Goal: Information Seeking & Learning: Learn about a topic

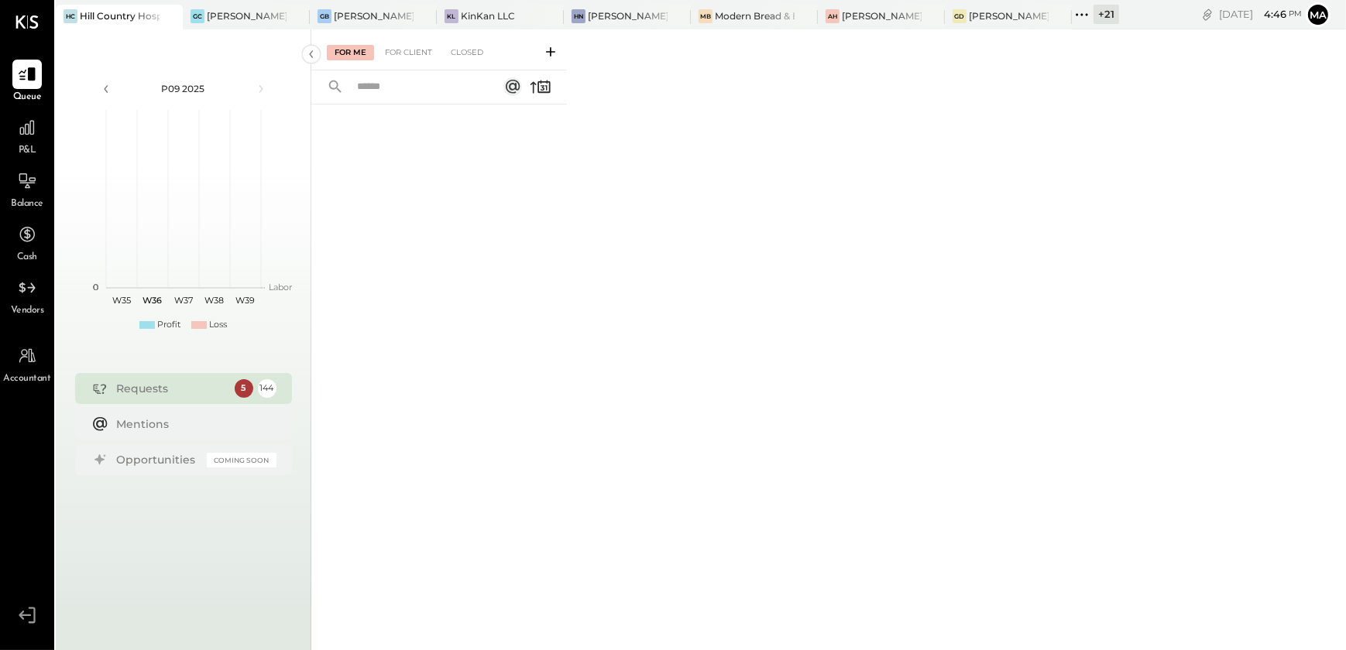
click at [1100, 19] on div "+ 21" at bounding box center [1106, 14] width 26 height 19
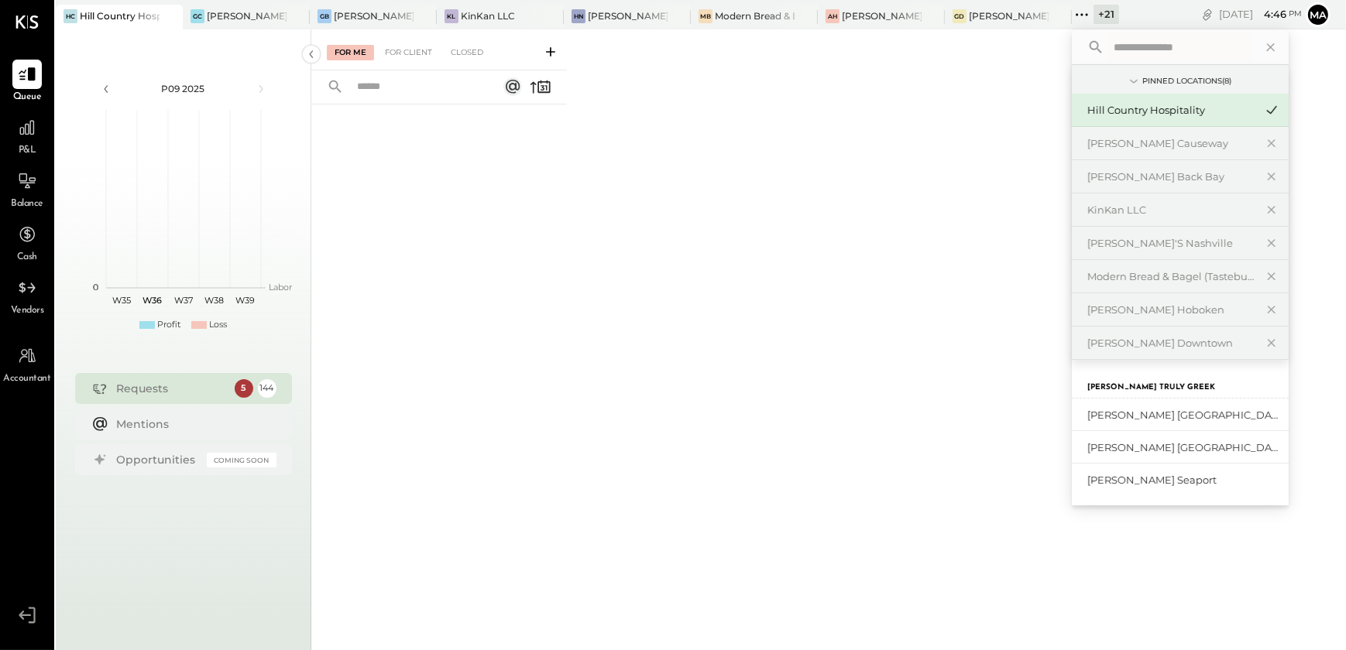
click at [1155, 47] on input "text" at bounding box center [1179, 47] width 144 height 28
type input "*"
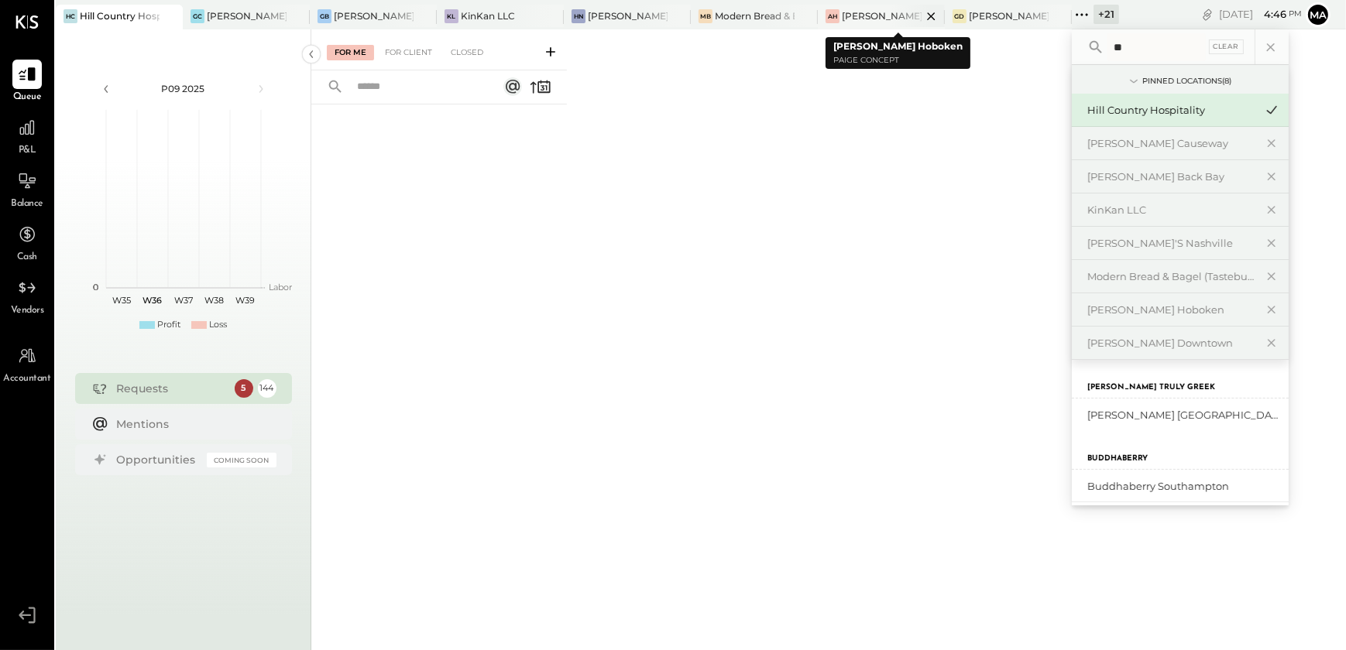
type input "*"
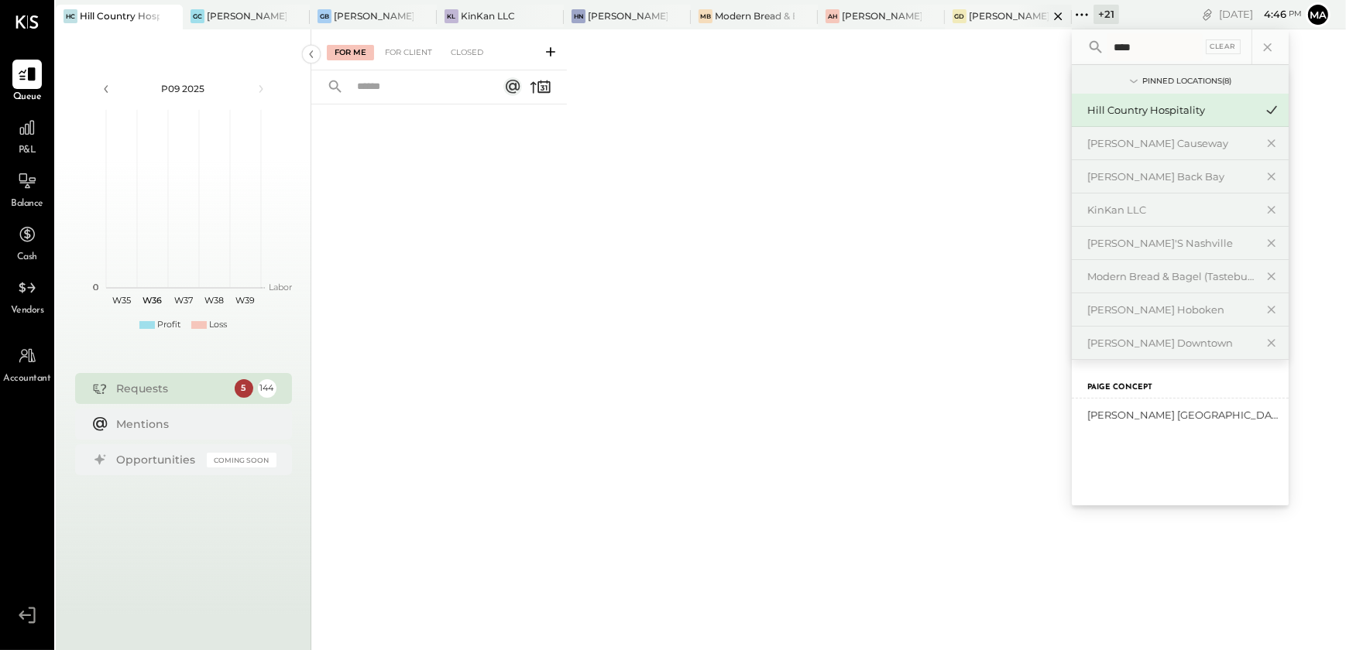
type input "****"
drag, startPoint x: 1171, startPoint y: 51, endPoint x: 1103, endPoint y: 53, distance: 68.2
click at [1103, 53] on div "**** Clear" at bounding box center [1180, 47] width 217 height 36
click at [1271, 43] on icon at bounding box center [1268, 47] width 20 height 20
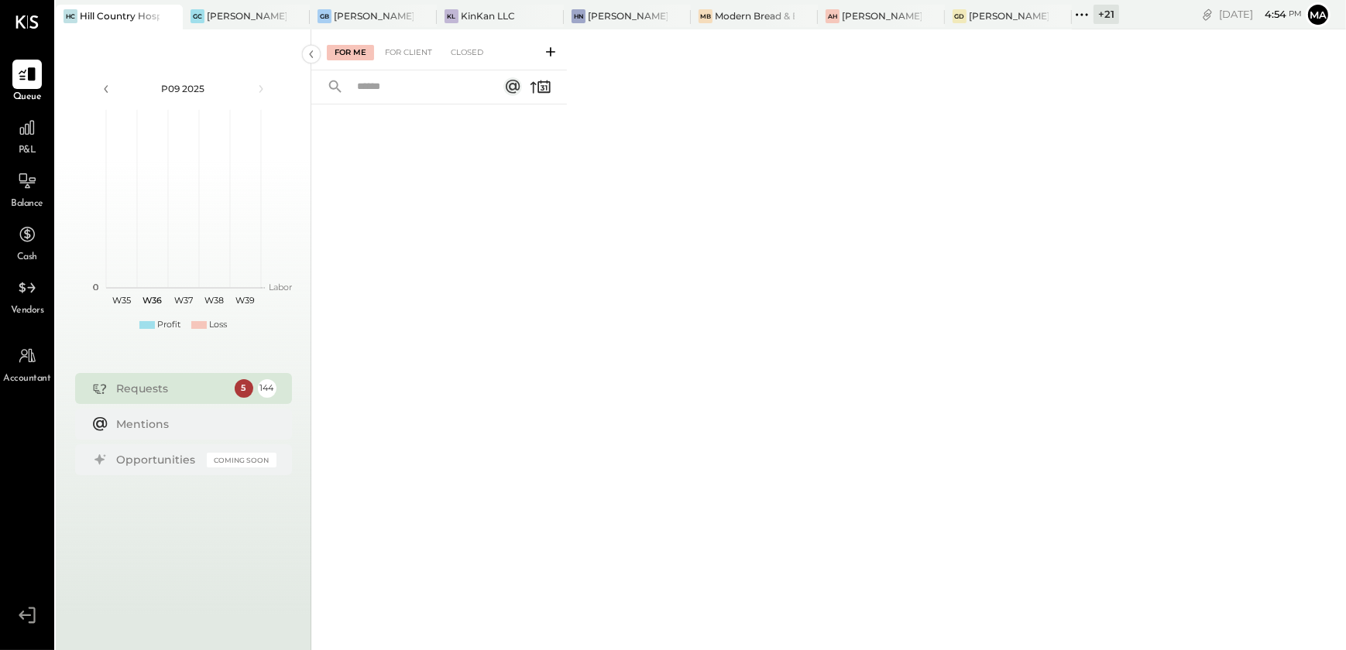
click at [422, 614] on div "For Me For Client Closed" at bounding box center [439, 337] width 256 height 616
click at [165, 15] on icon at bounding box center [169, 16] width 19 height 19
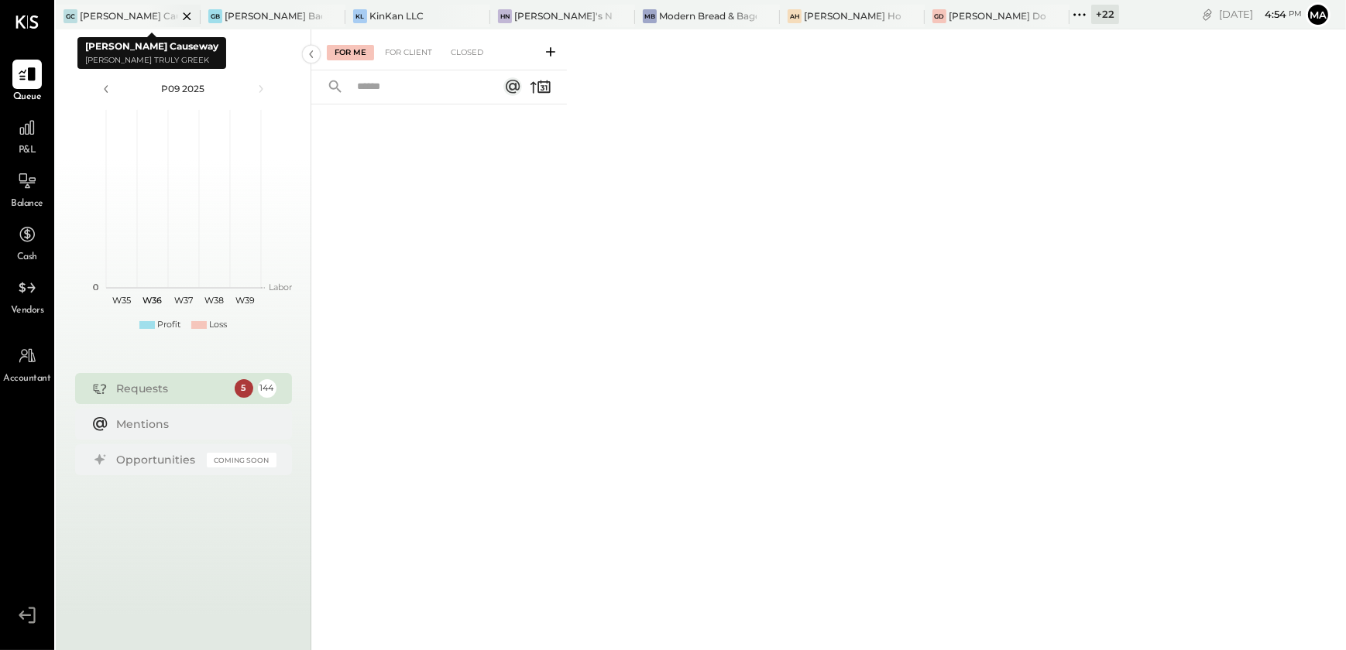
click at [184, 15] on icon at bounding box center [186, 16] width 19 height 19
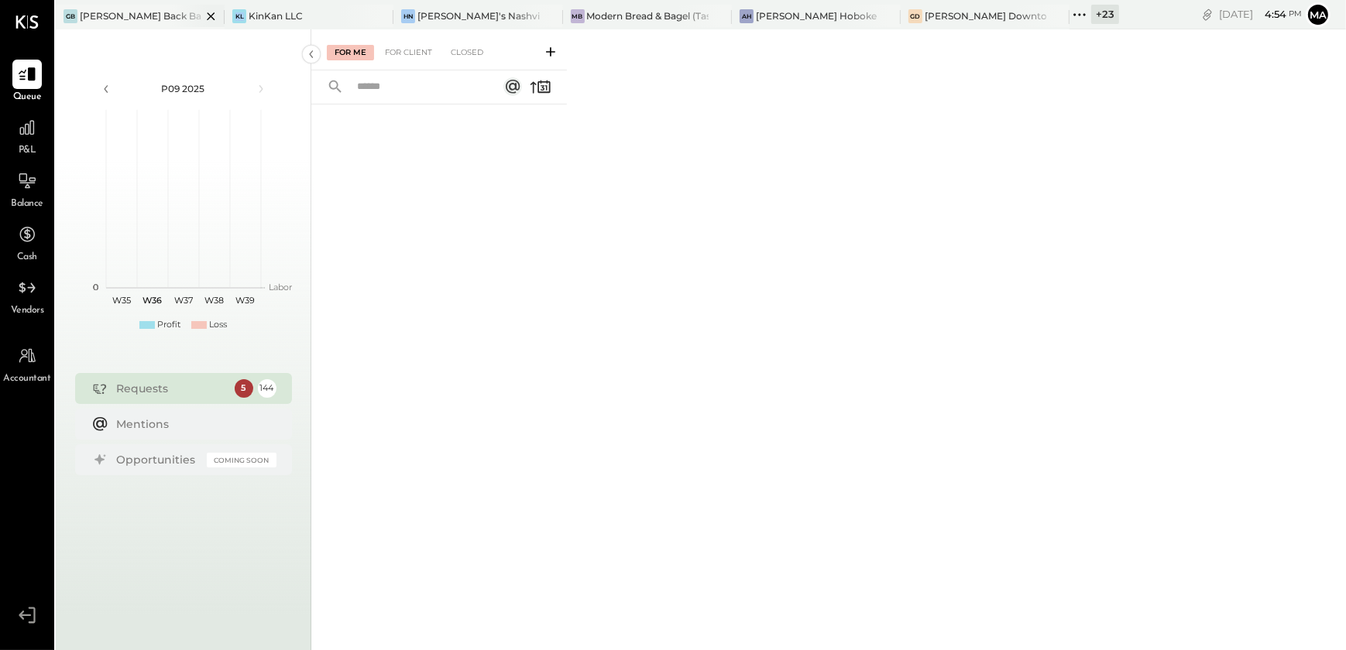
click at [184, 15] on div at bounding box center [197, 16] width 54 height 22
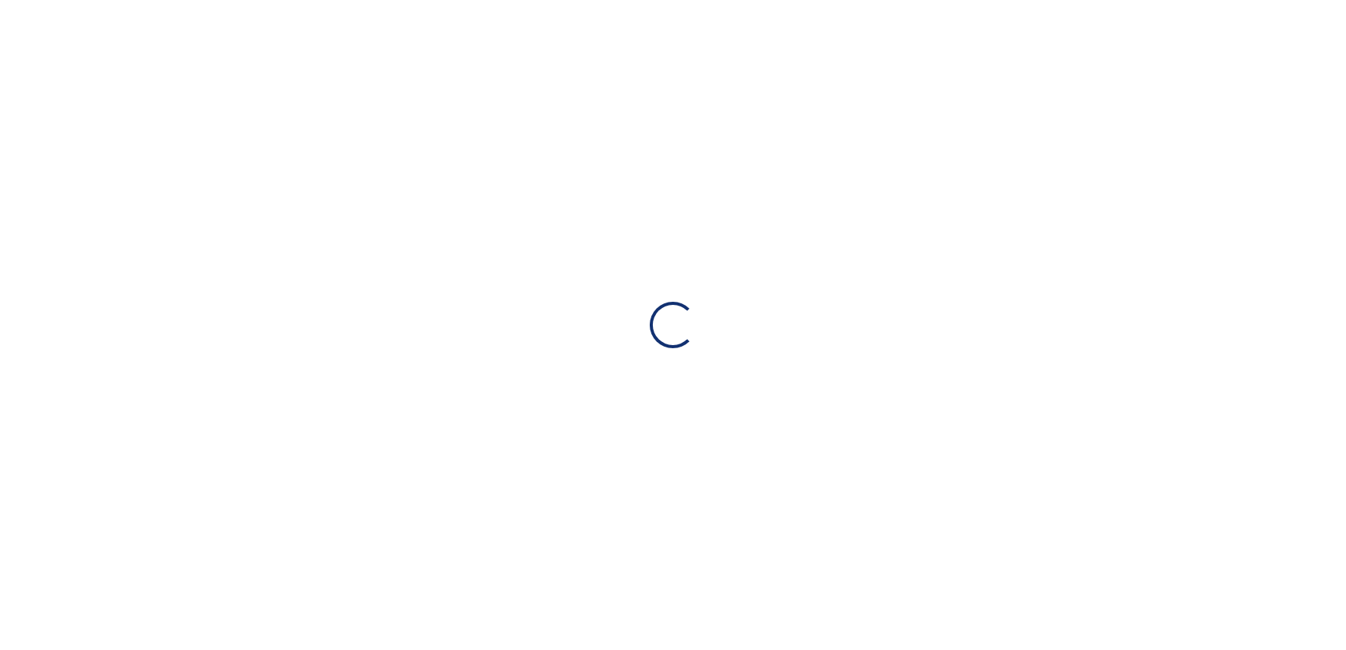
click at [184, 15] on div "Loading…" at bounding box center [673, 325] width 1346 height 650
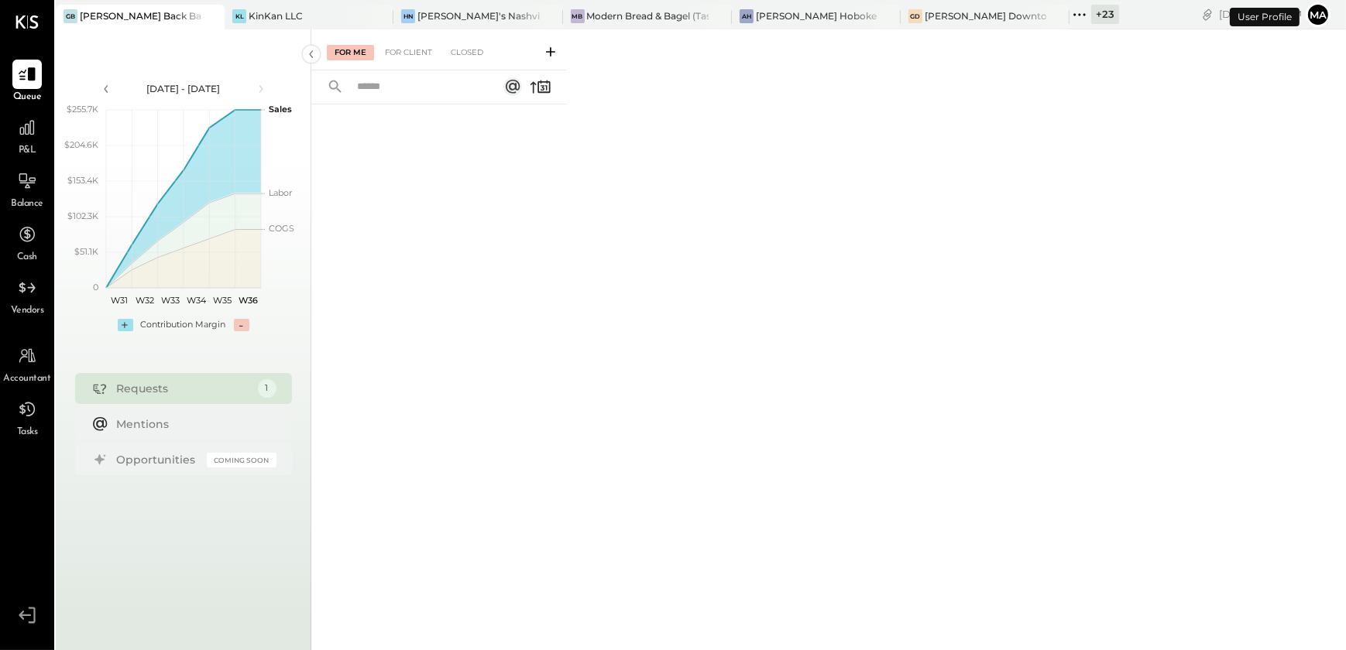
drag, startPoint x: 511, startPoint y: 135, endPoint x: 441, endPoint y: 104, distance: 77.0
click at [507, 133] on div at bounding box center [439, 358] width 256 height 506
click at [370, 15] on icon at bounding box center [379, 16] width 19 height 19
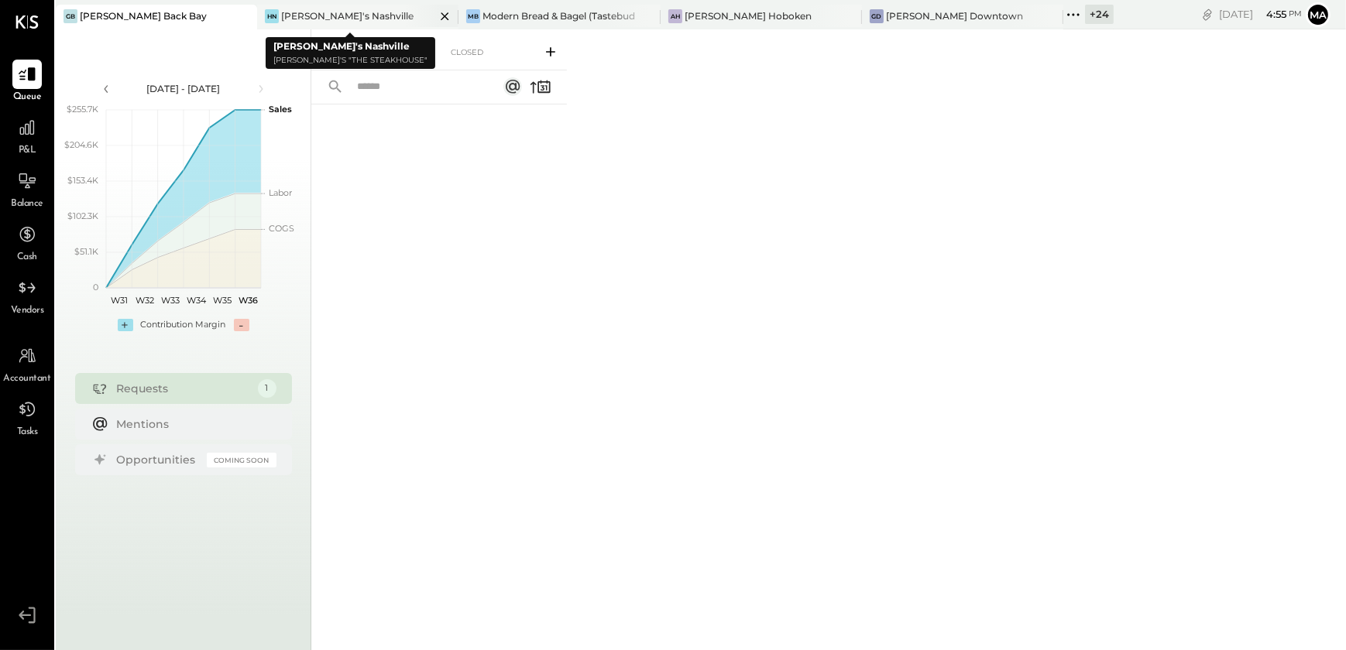
click at [435, 15] on icon at bounding box center [444, 16] width 19 height 19
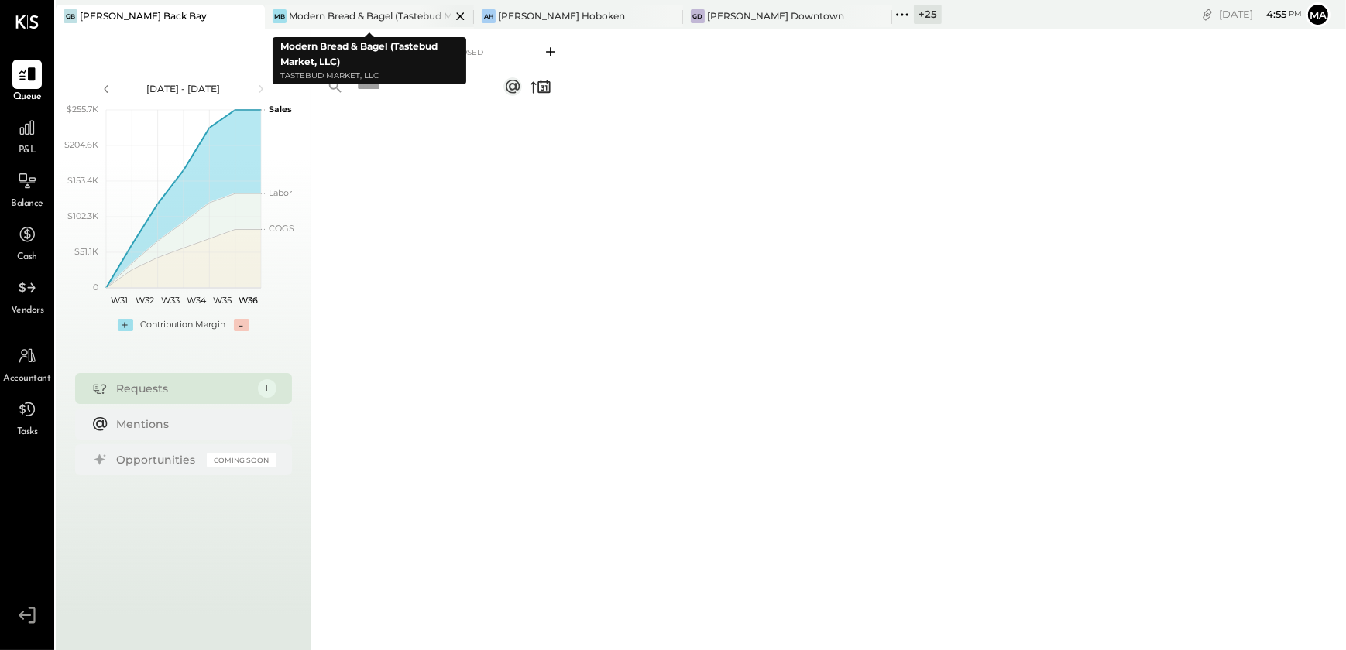
click at [456, 15] on icon at bounding box center [460, 16] width 19 height 19
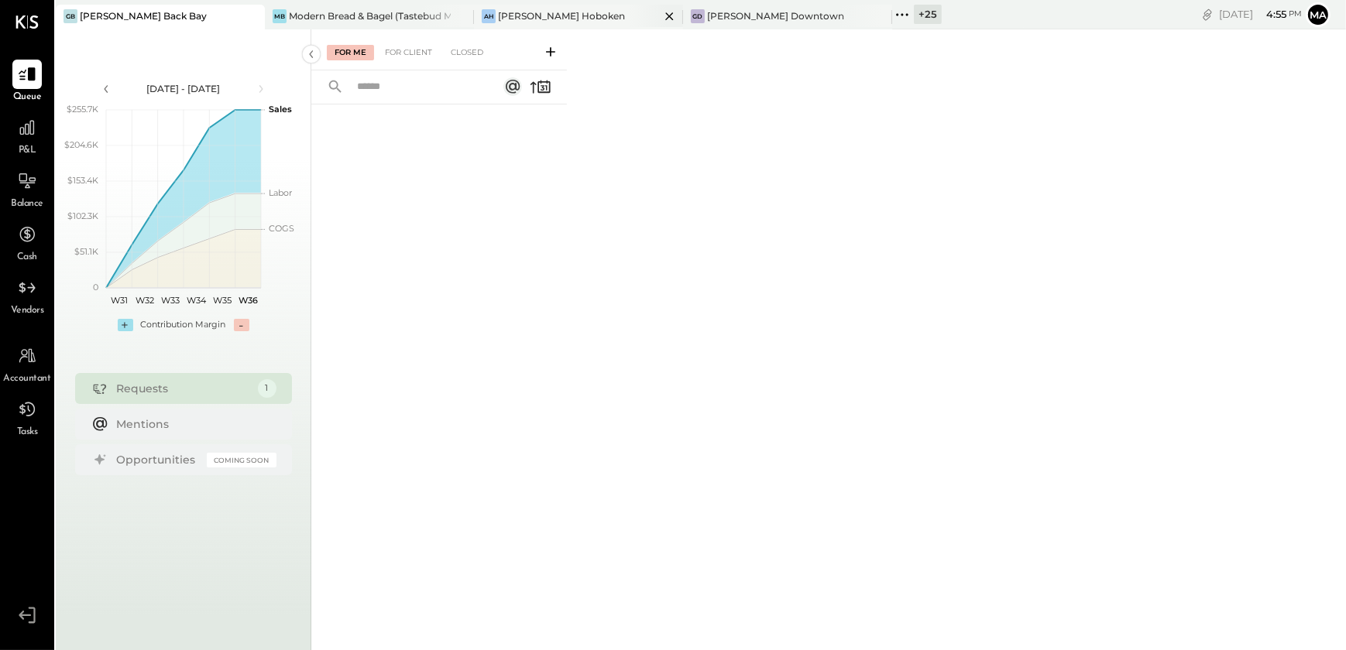
click at [665, 14] on icon at bounding box center [669, 16] width 19 height 19
click at [705, 16] on div "+ 26" at bounding box center [719, 14] width 28 height 19
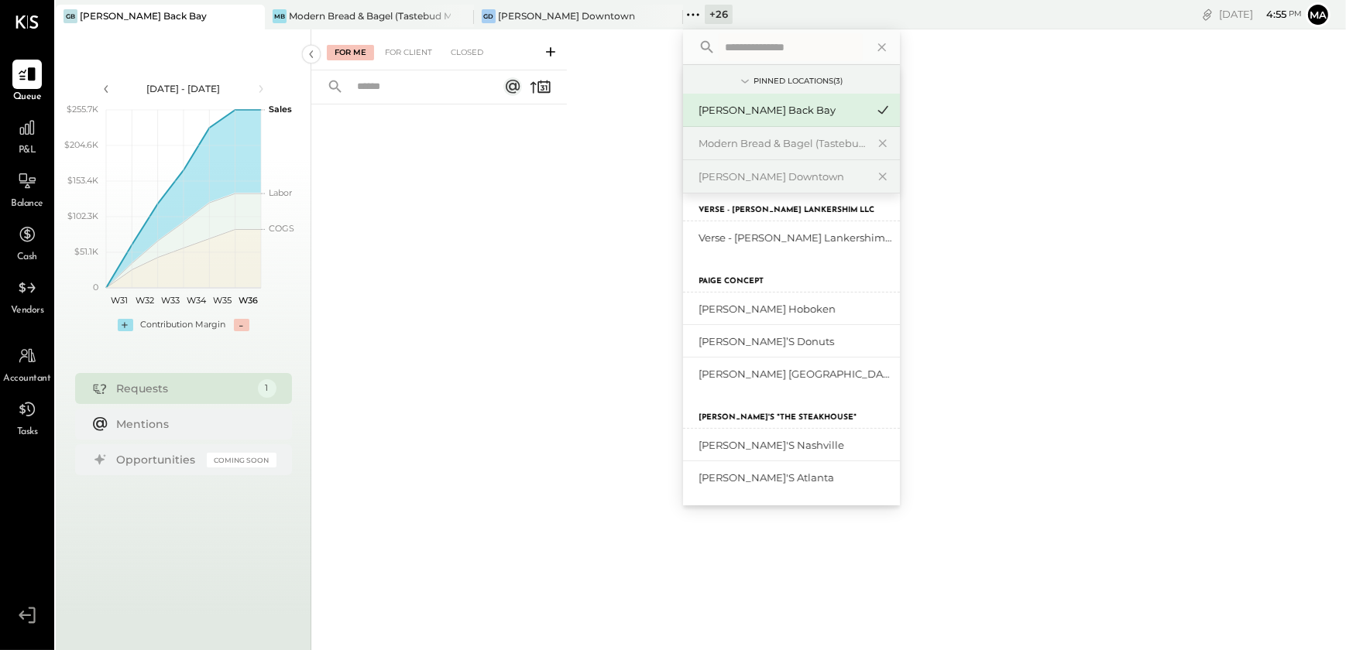
scroll to position [633, 0]
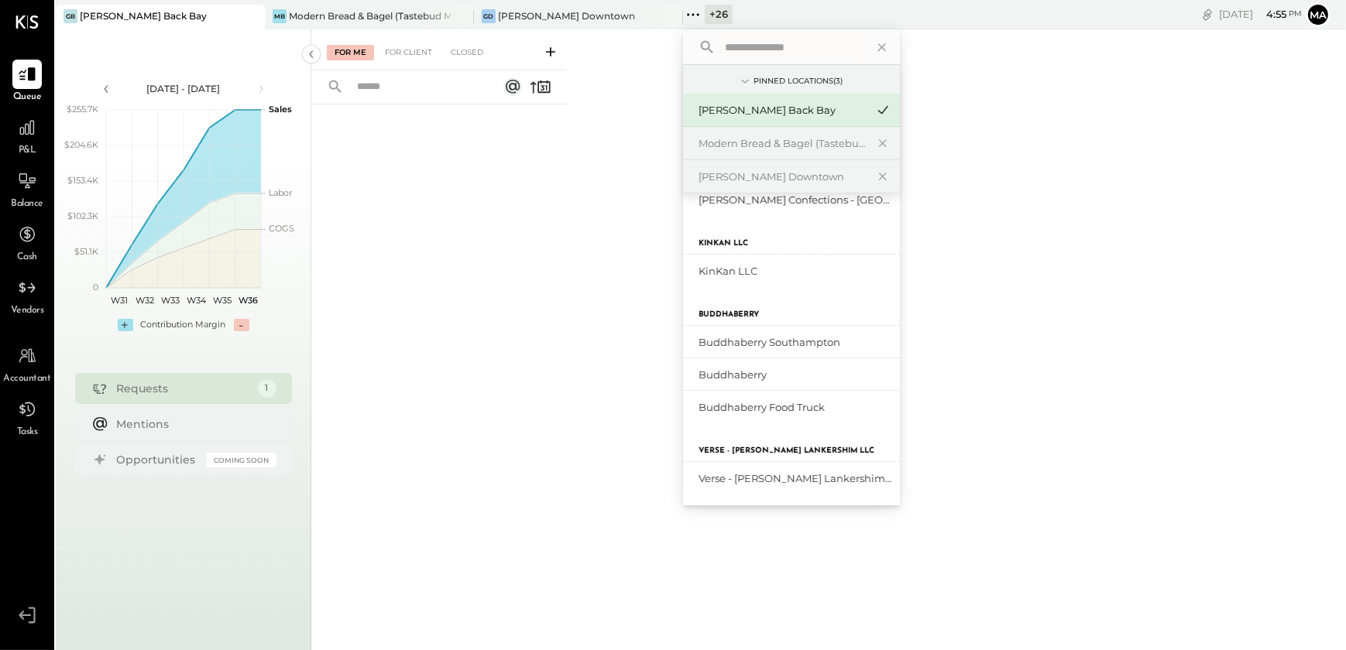
click at [750, 41] on input "text" at bounding box center [791, 47] width 144 height 28
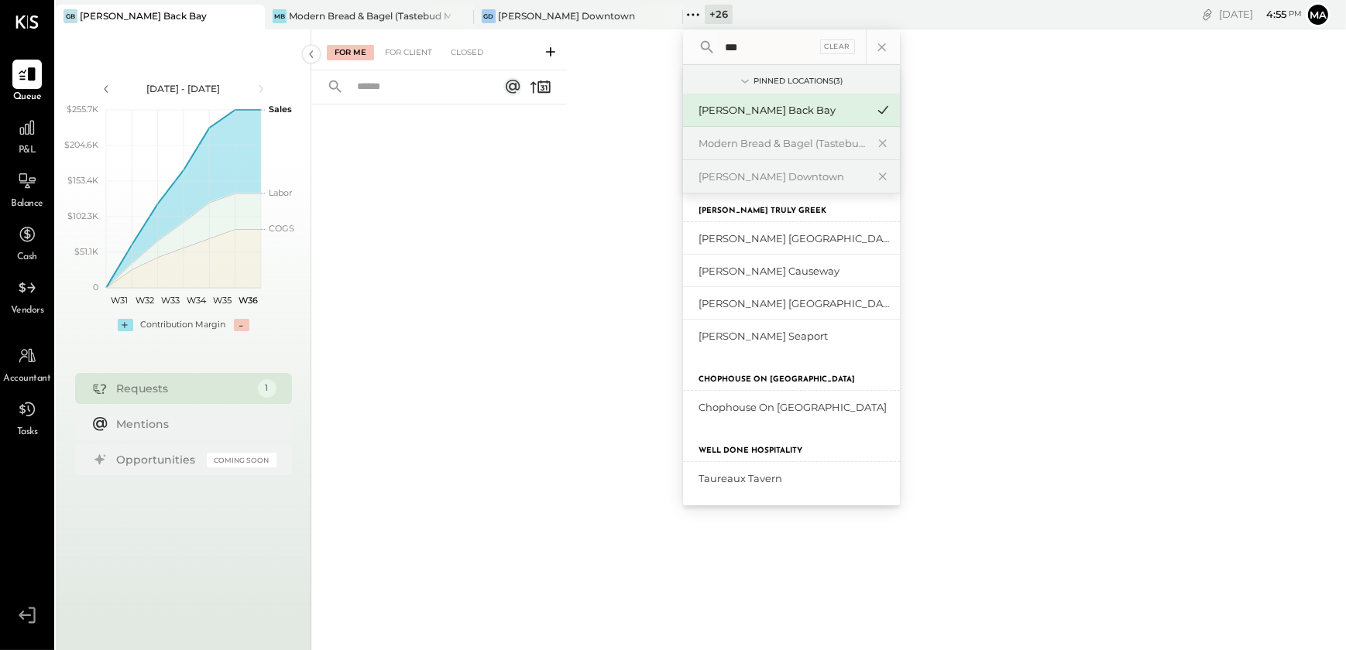
scroll to position [0, 0]
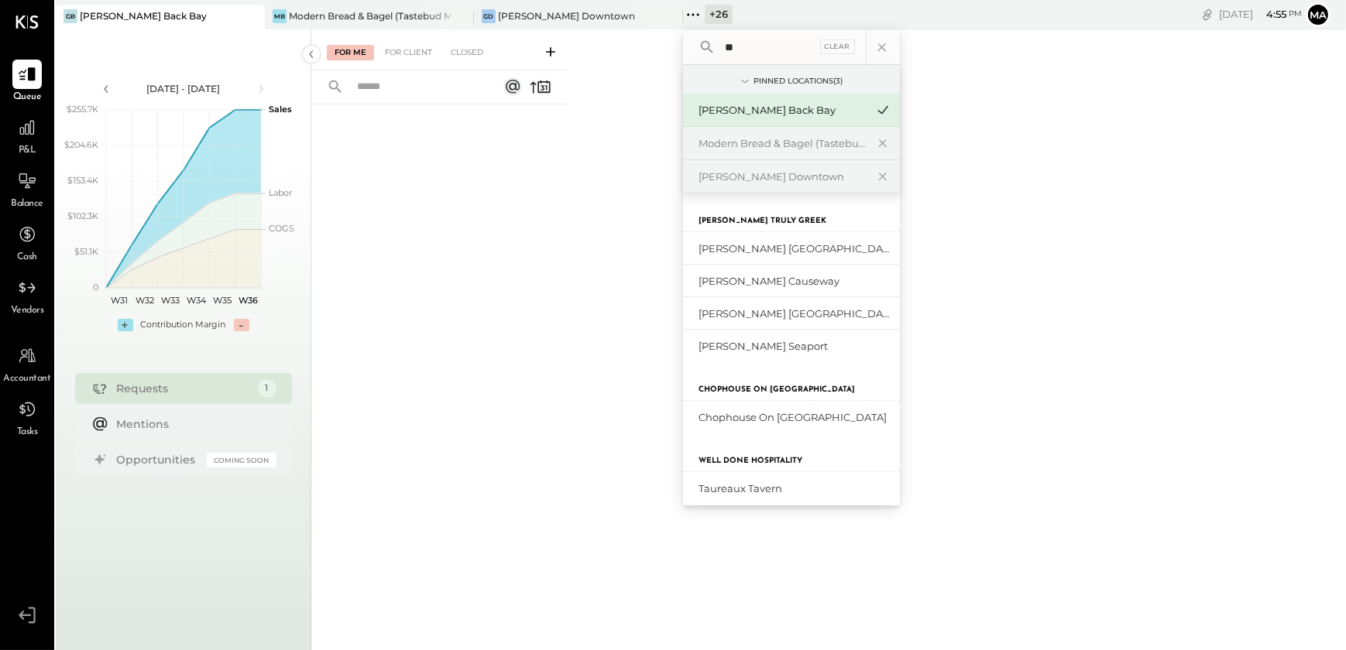
type input "*"
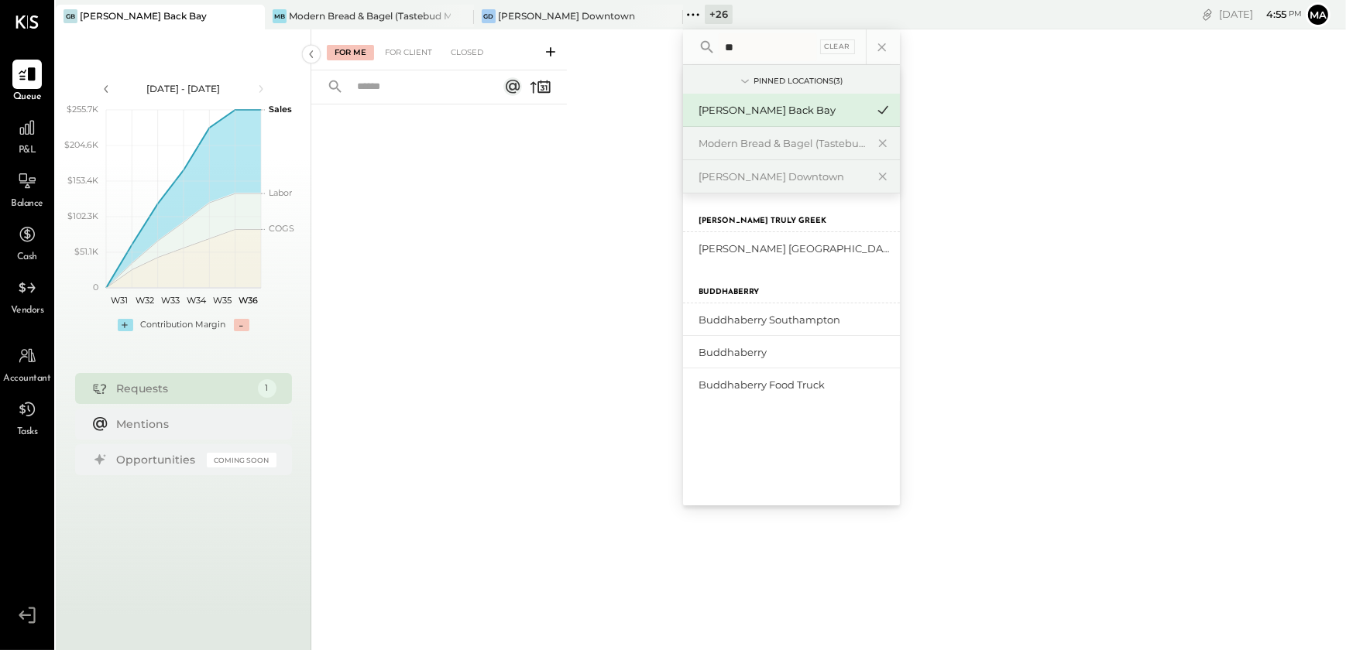
type input "*"
type input "***"
drag, startPoint x: 846, startPoint y: 45, endPoint x: 1312, endPoint y: 201, distance: 491.0
click at [846, 50] on div "Clear" at bounding box center [838, 46] width 36 height 15
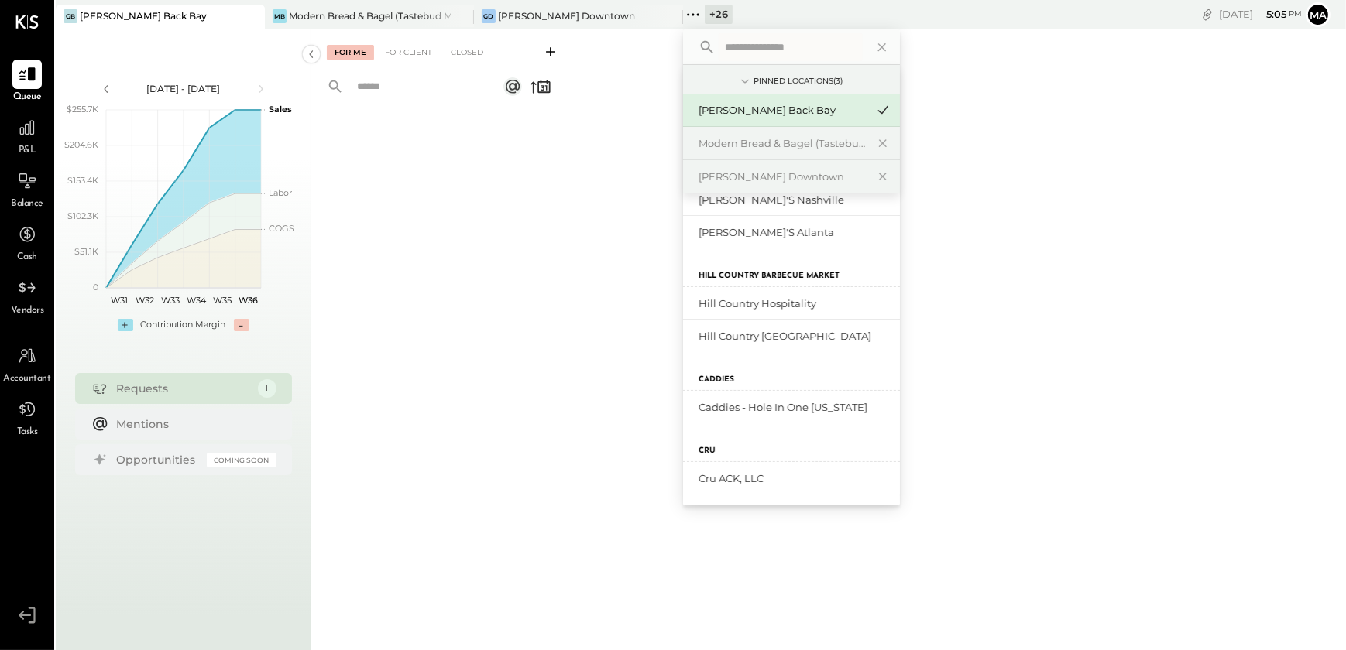
scroll to position [1119, 0]
click at [765, 40] on input "text" at bounding box center [791, 47] width 144 height 28
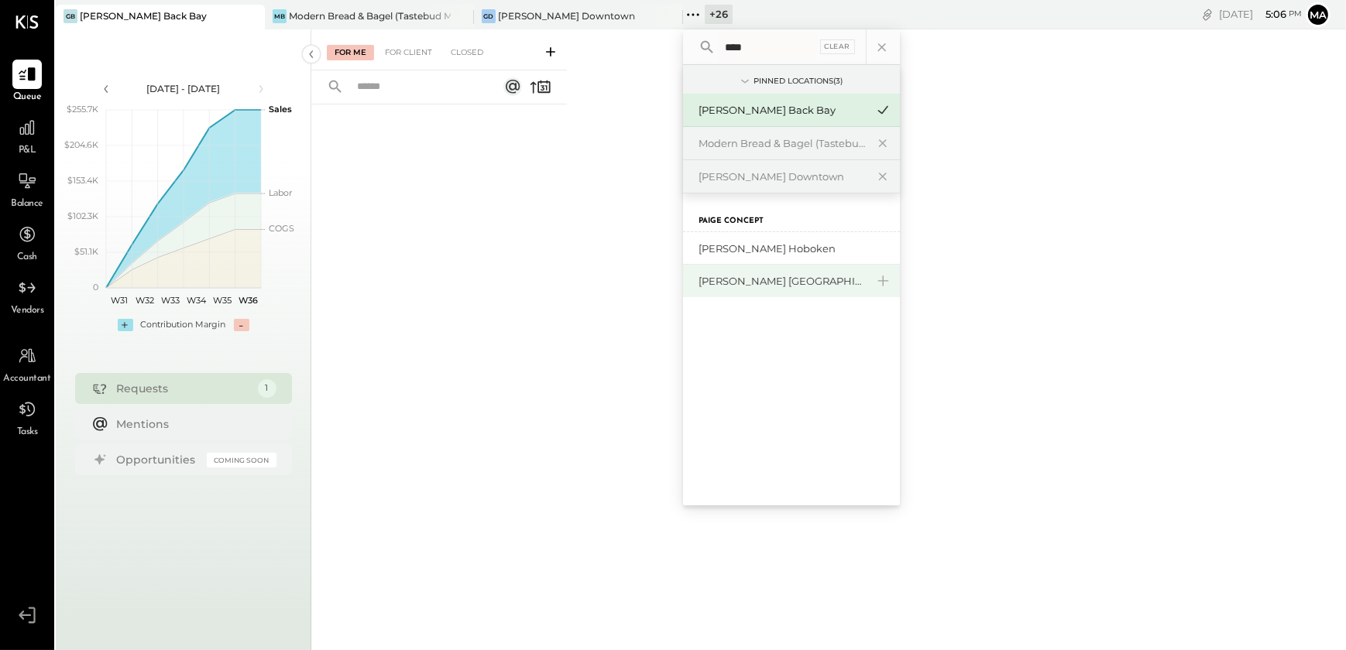
type input "****"
click at [754, 293] on div "[PERSON_NAME] [GEOGRAPHIC_DATA]" at bounding box center [791, 281] width 217 height 33
click at [768, 286] on div "[PERSON_NAME] [GEOGRAPHIC_DATA]" at bounding box center [781, 281] width 167 height 15
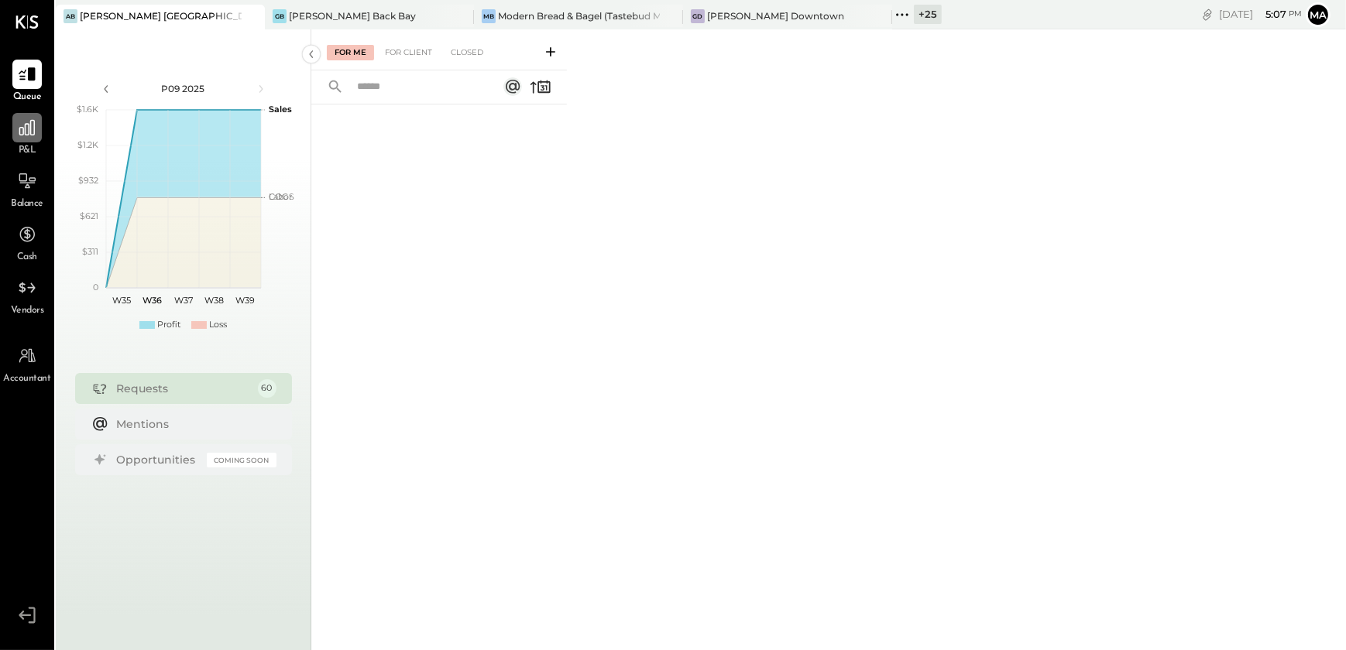
click at [15, 142] on div at bounding box center [26, 127] width 29 height 29
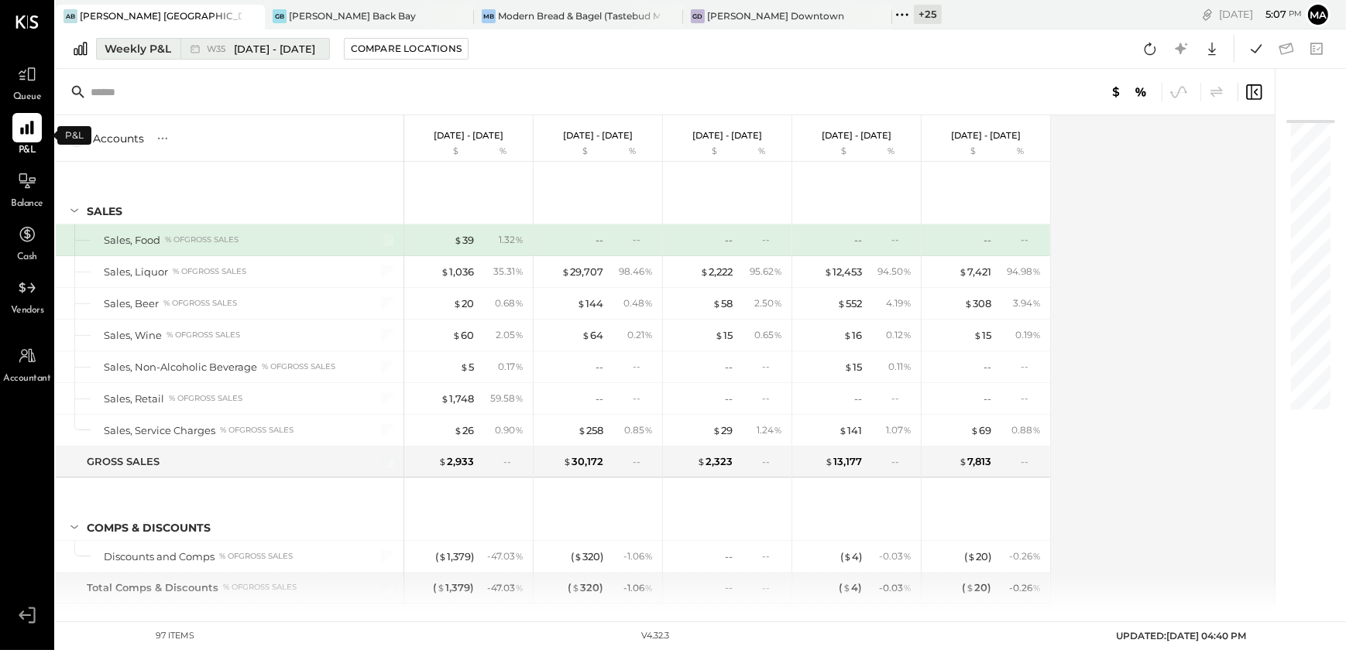
click at [163, 56] on div "Weekly P&L" at bounding box center [138, 48] width 67 height 15
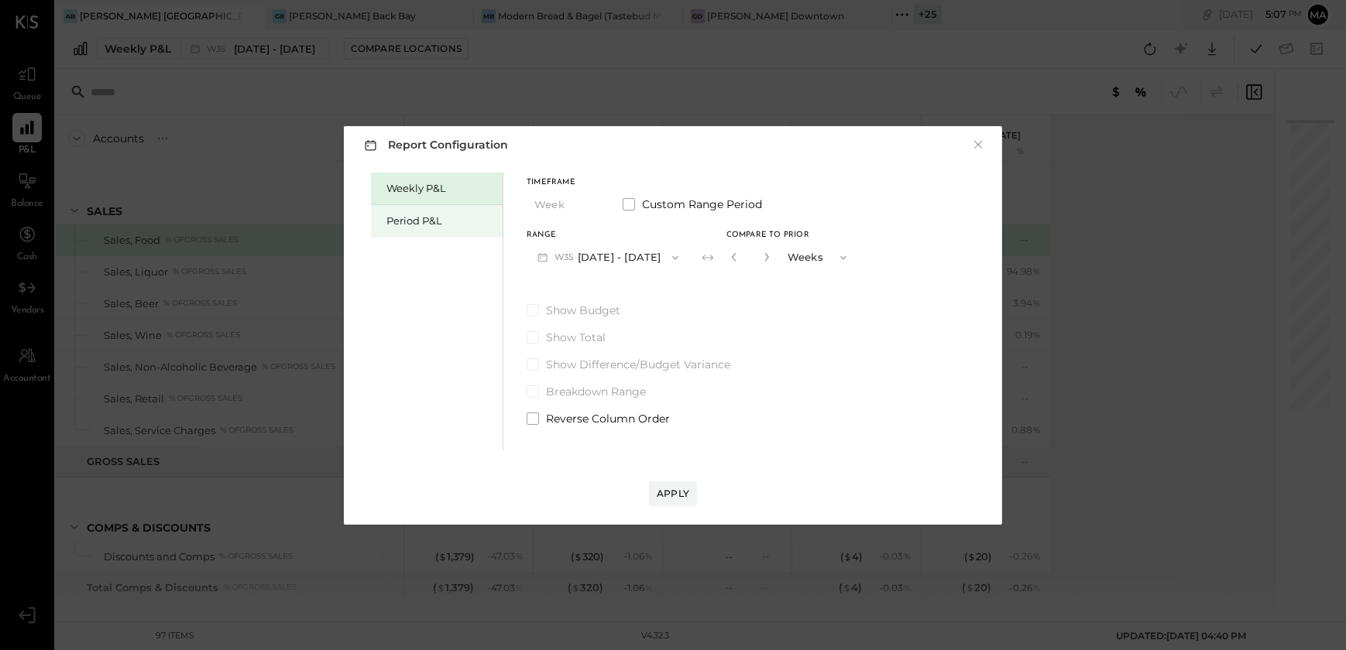
click at [434, 222] on div "Period P&L" at bounding box center [440, 221] width 108 height 15
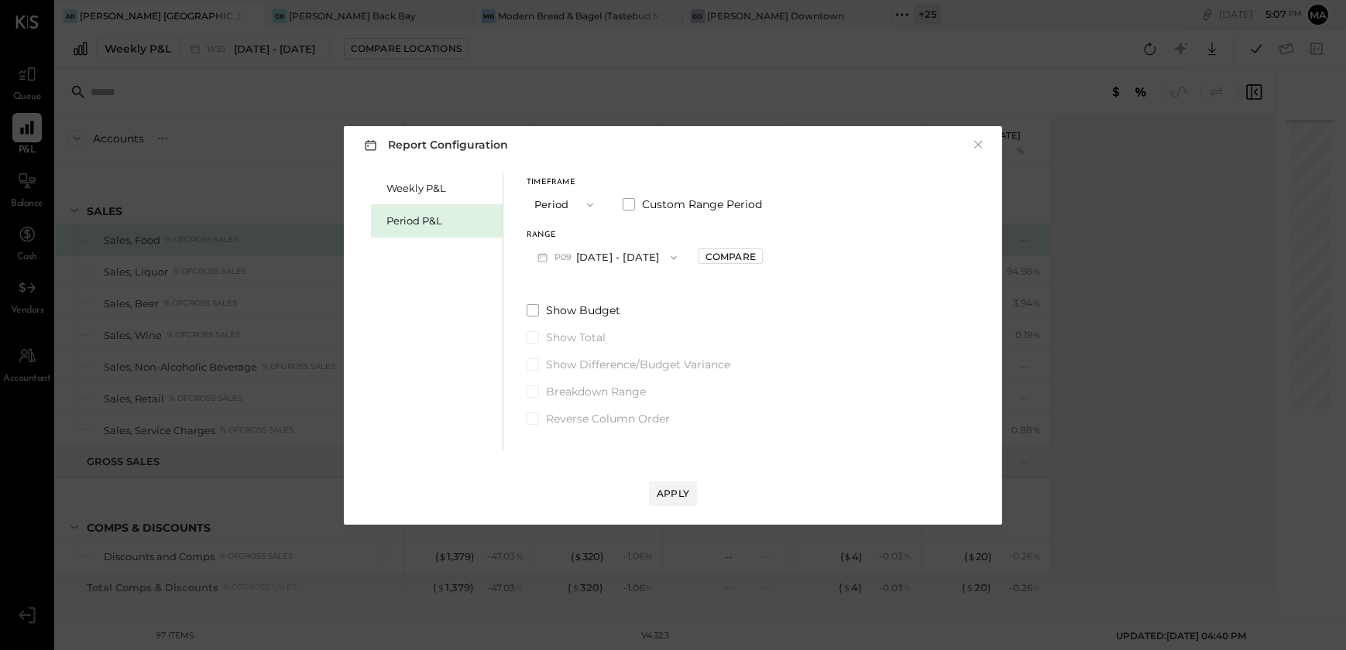
click at [624, 255] on button "P09 [DATE] - [DATE]" at bounding box center [607, 257] width 161 height 29
click at [632, 297] on span "[DATE] - [DATE]" at bounding box center [600, 291] width 74 height 13
click at [763, 303] on label "Show Budget" at bounding box center [645, 310] width 236 height 15
click at [756, 258] on div "Compare" at bounding box center [730, 256] width 50 height 13
click at [770, 255] on icon "button" at bounding box center [764, 256] width 9 height 9
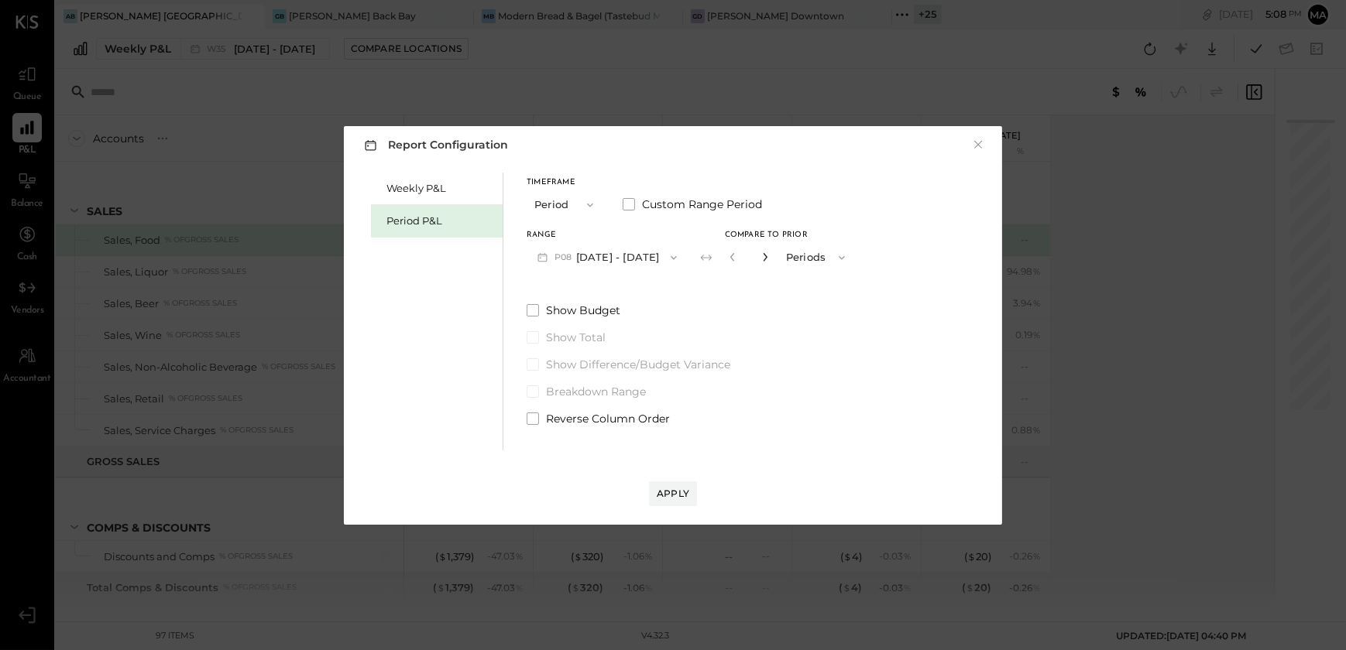
click at [770, 255] on icon "button" at bounding box center [764, 256] width 9 height 9
type input "*"
click at [681, 499] on div "Apply" at bounding box center [673, 493] width 33 height 13
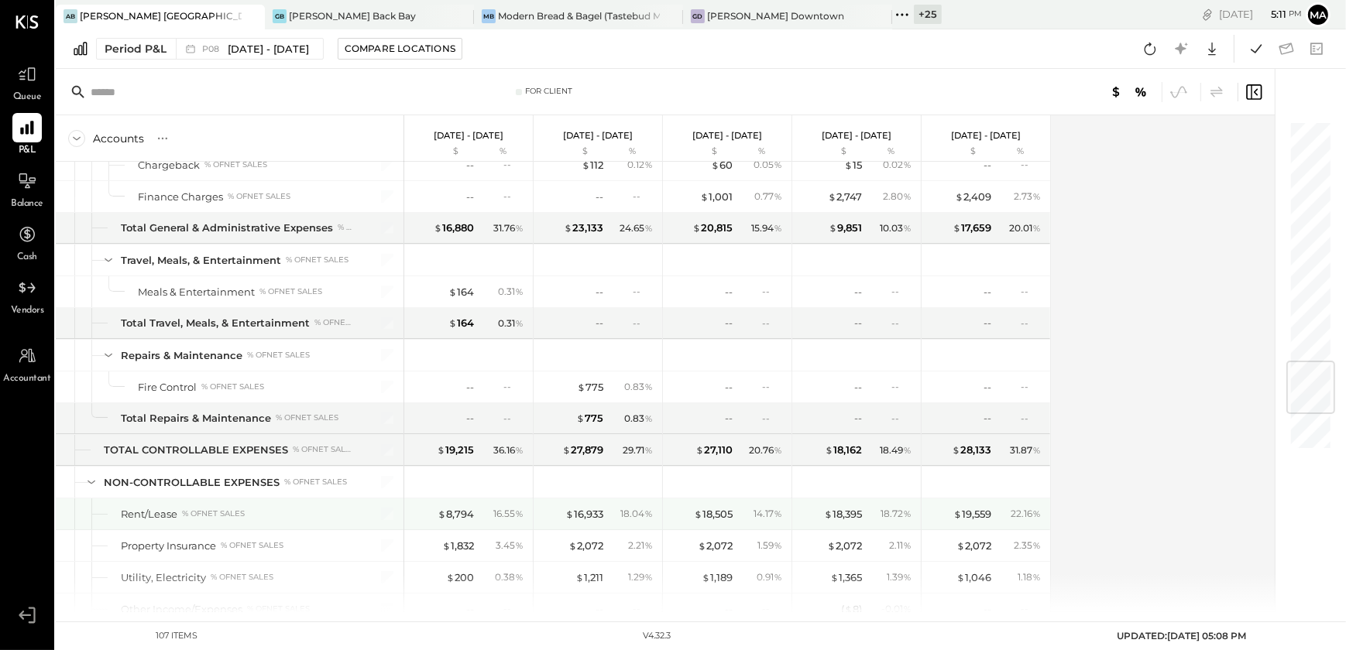
scroll to position [2339, 0]
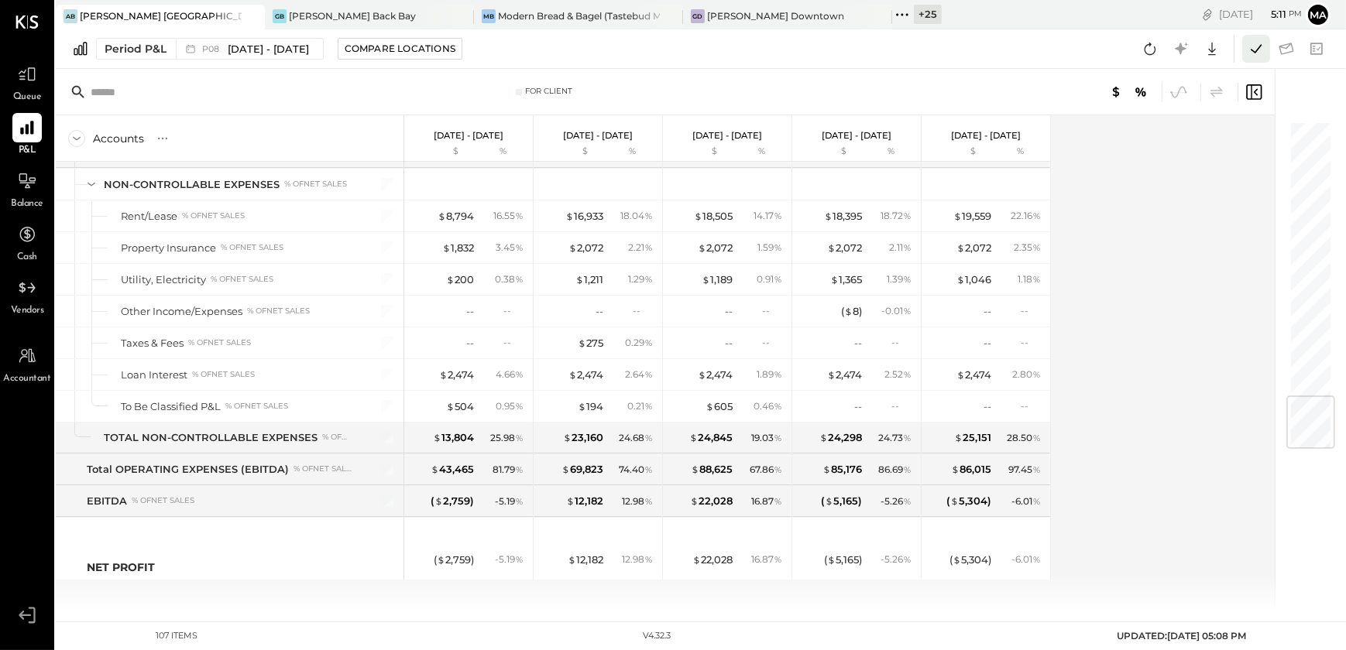
click at [1258, 46] on icon at bounding box center [1256, 49] width 20 height 20
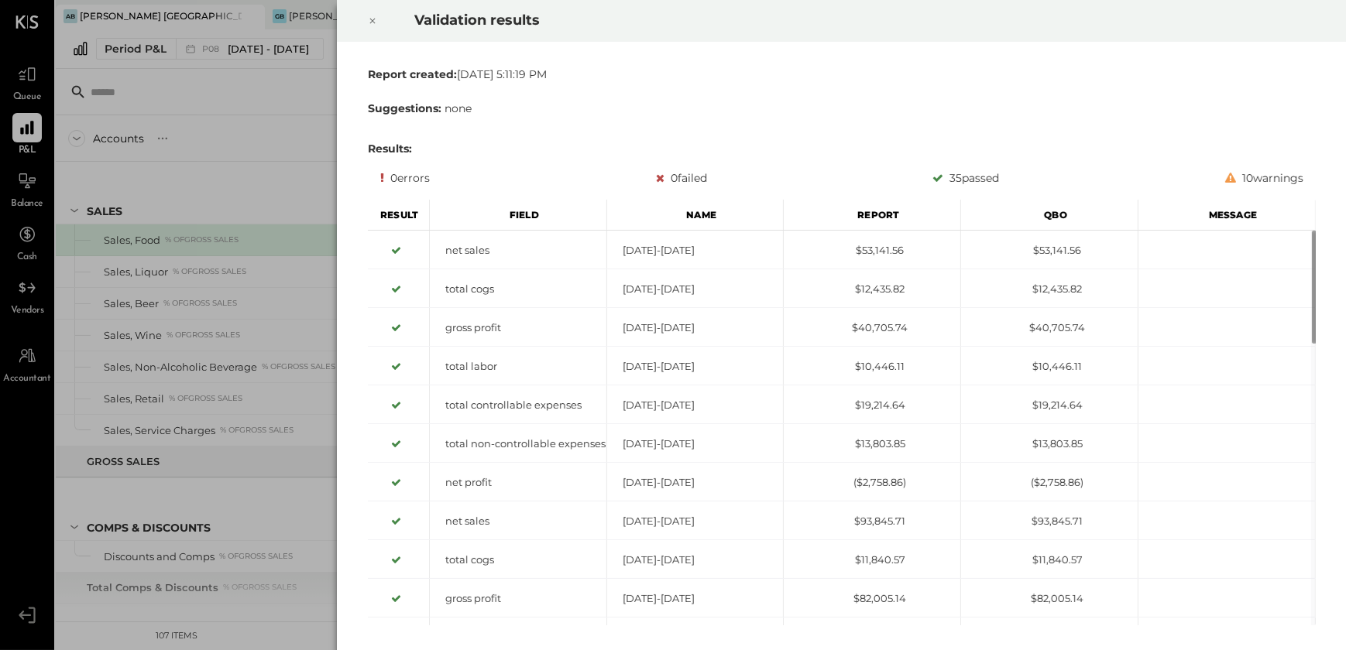
click at [363, 22] on div at bounding box center [372, 20] width 34 height 43
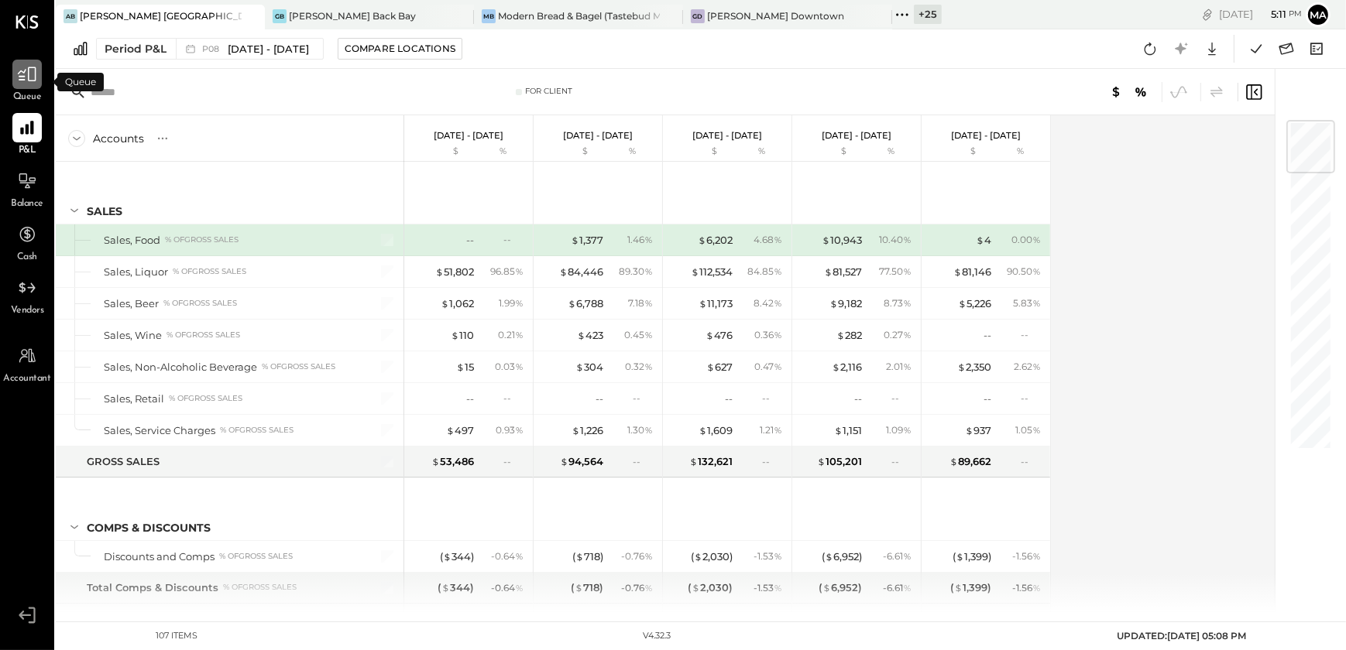
click at [21, 83] on icon at bounding box center [27, 74] width 20 height 20
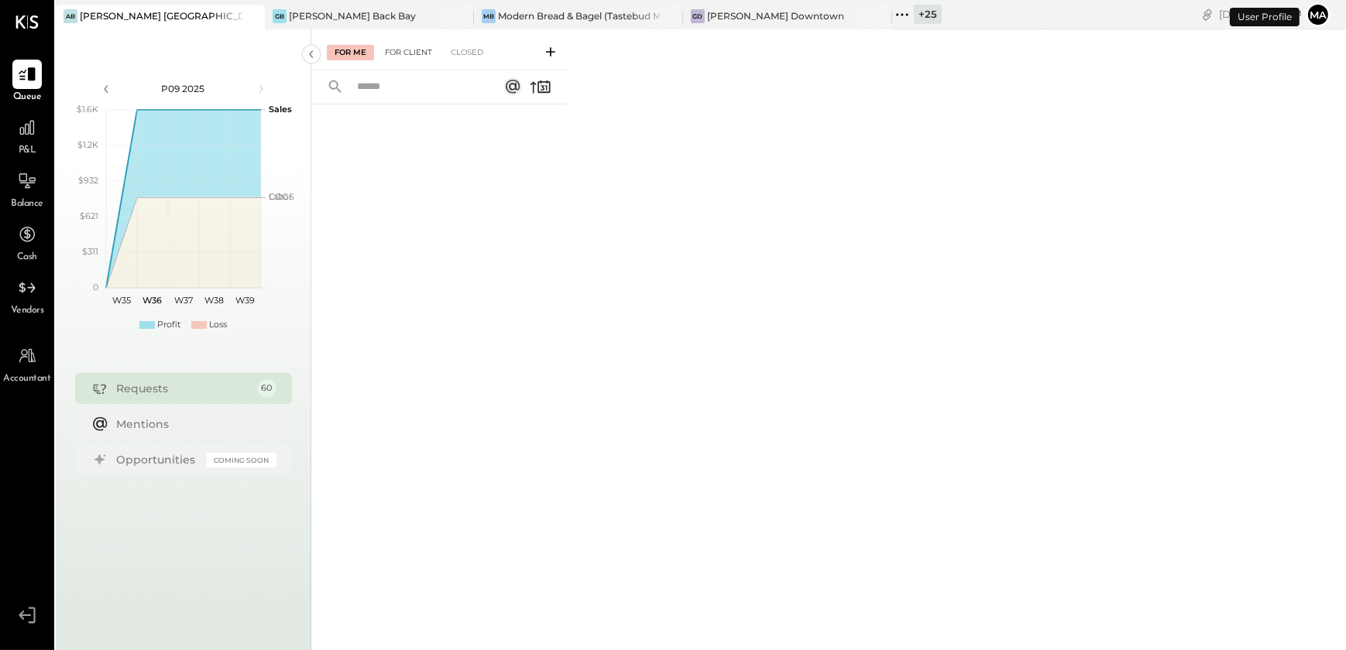
click at [418, 54] on div "For Client" at bounding box center [408, 52] width 63 height 15
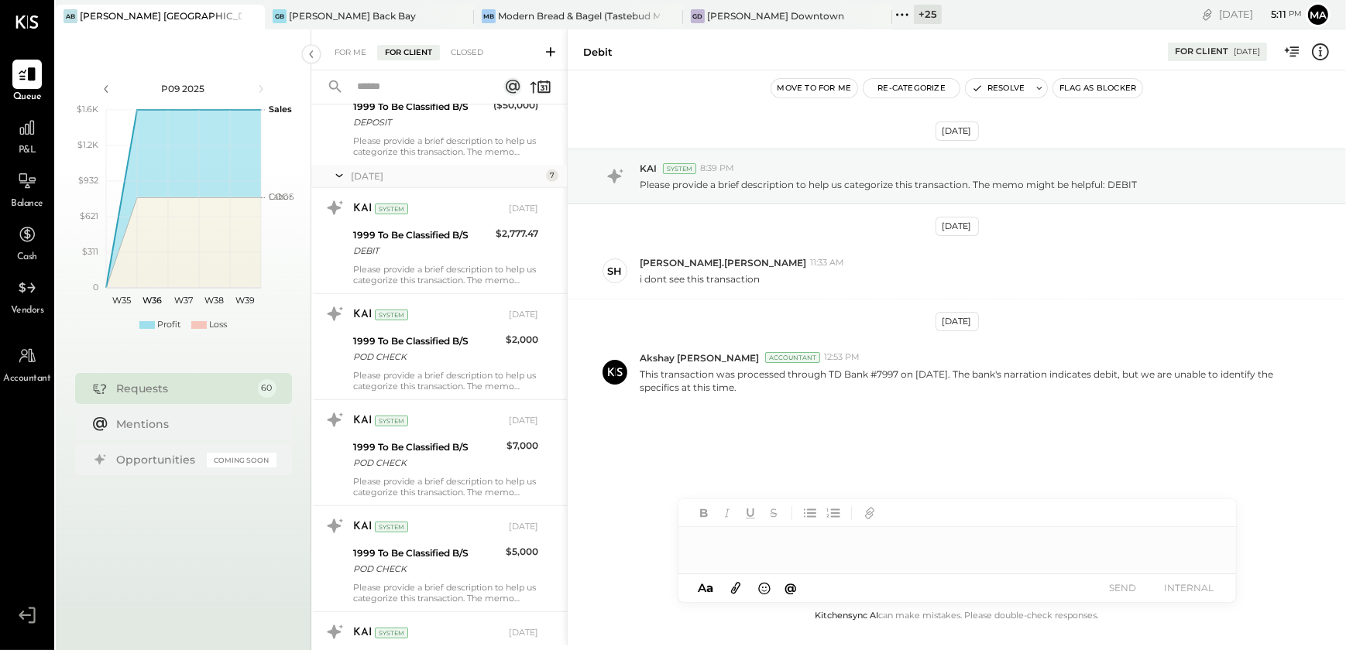
scroll to position [985, 0]
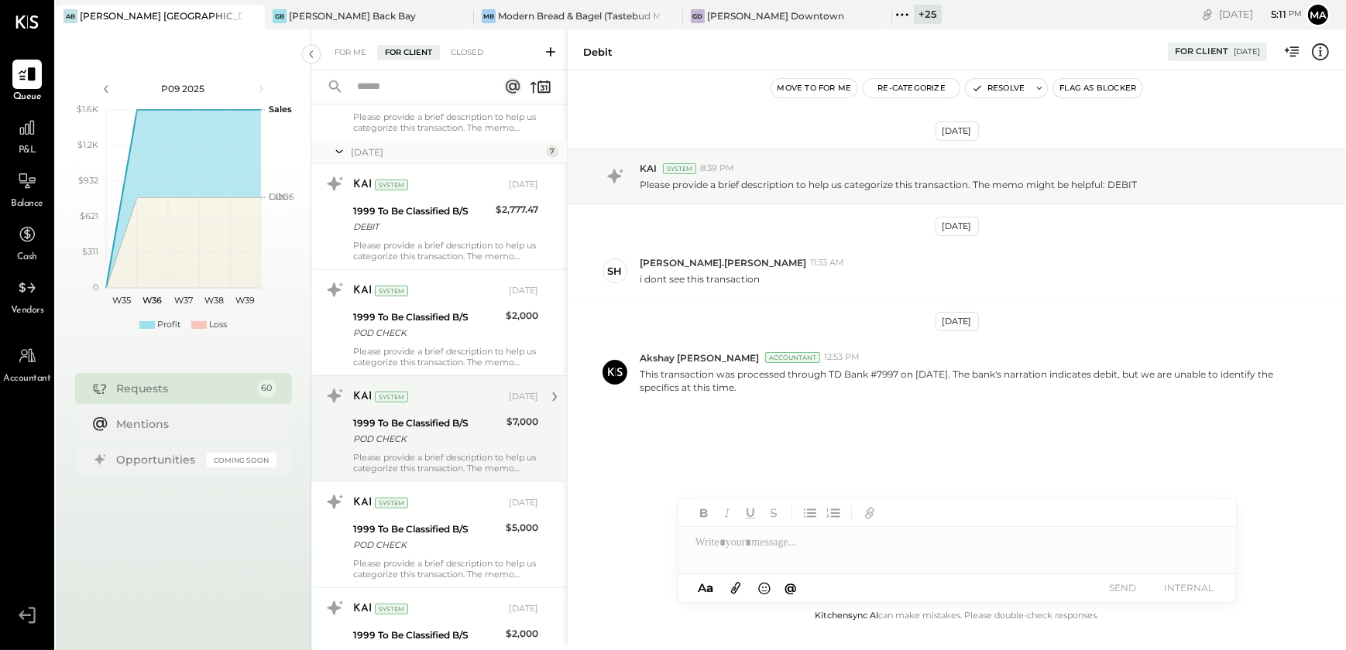
click at [354, 436] on div "POD CHECK" at bounding box center [427, 438] width 149 height 15
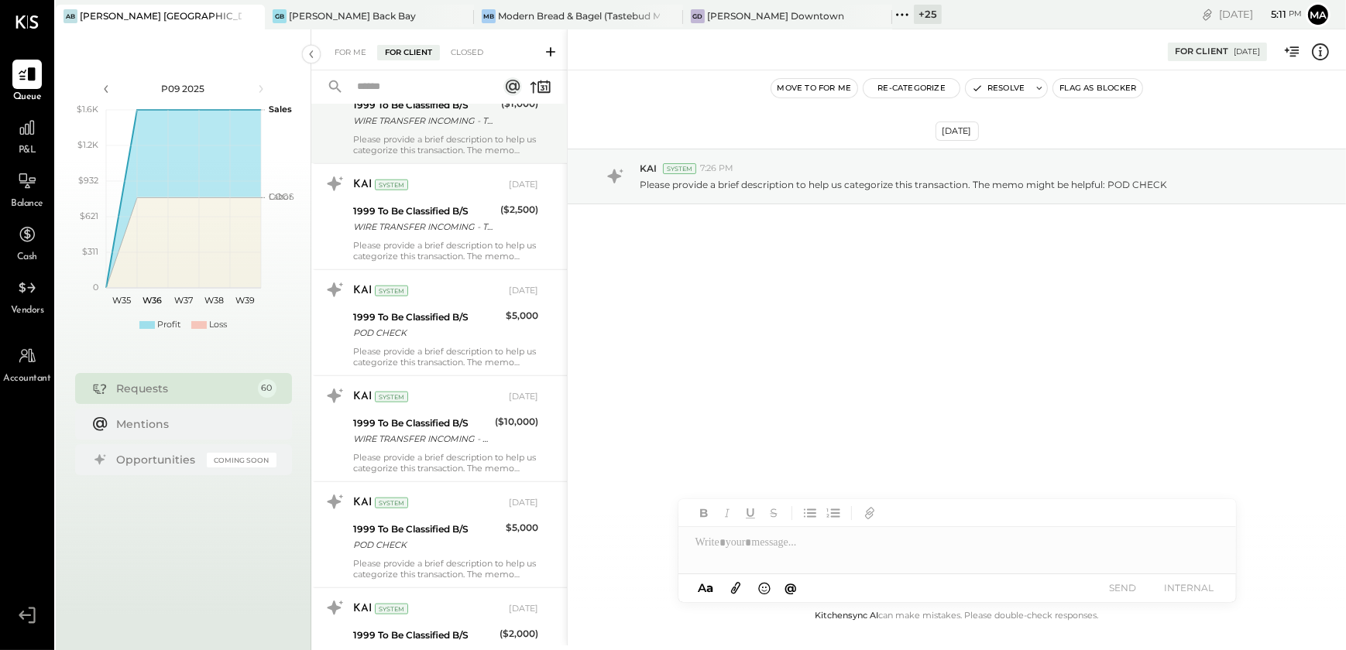
scroll to position [2393, 0]
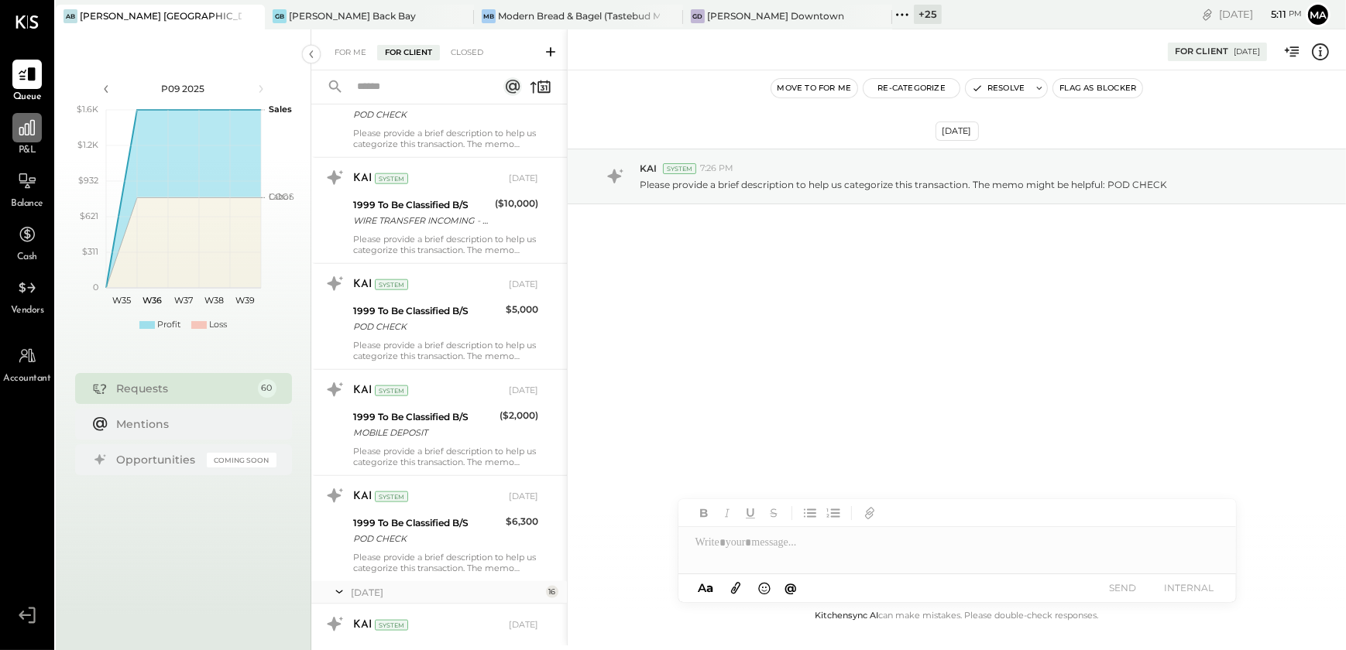
click at [22, 122] on icon at bounding box center [27, 128] width 20 height 20
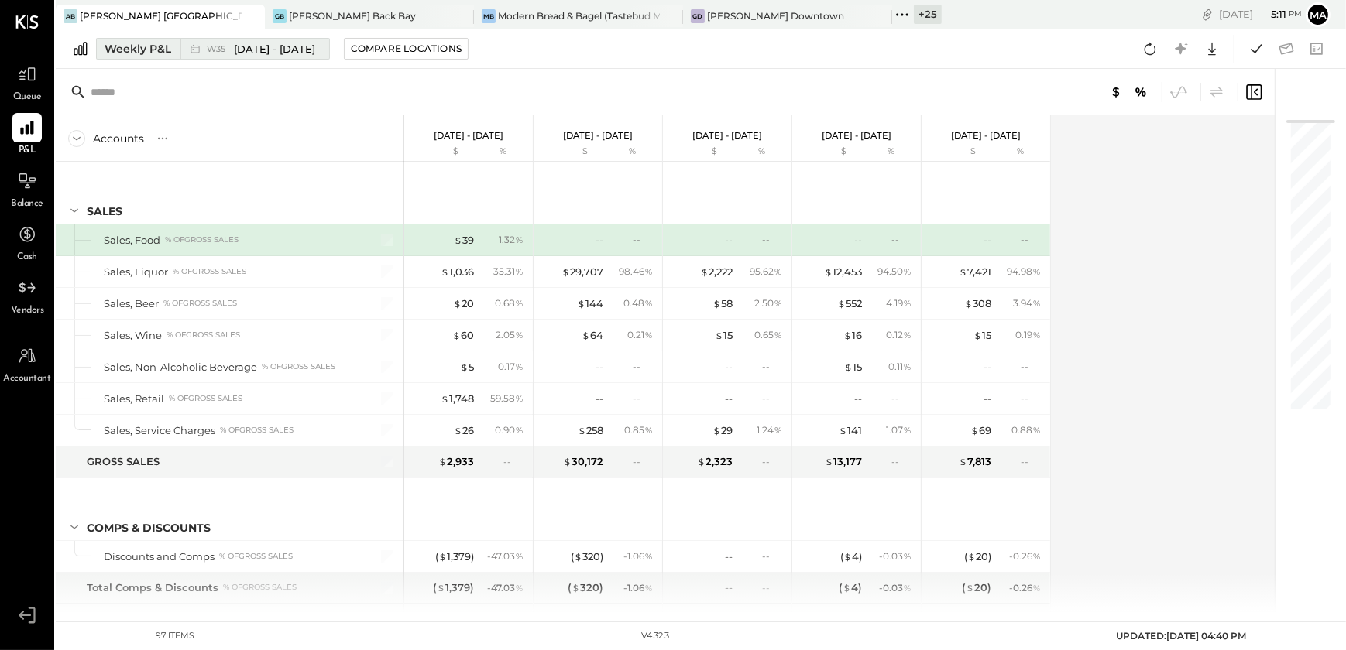
click at [116, 46] on div "Weekly P&L" at bounding box center [138, 48] width 67 height 15
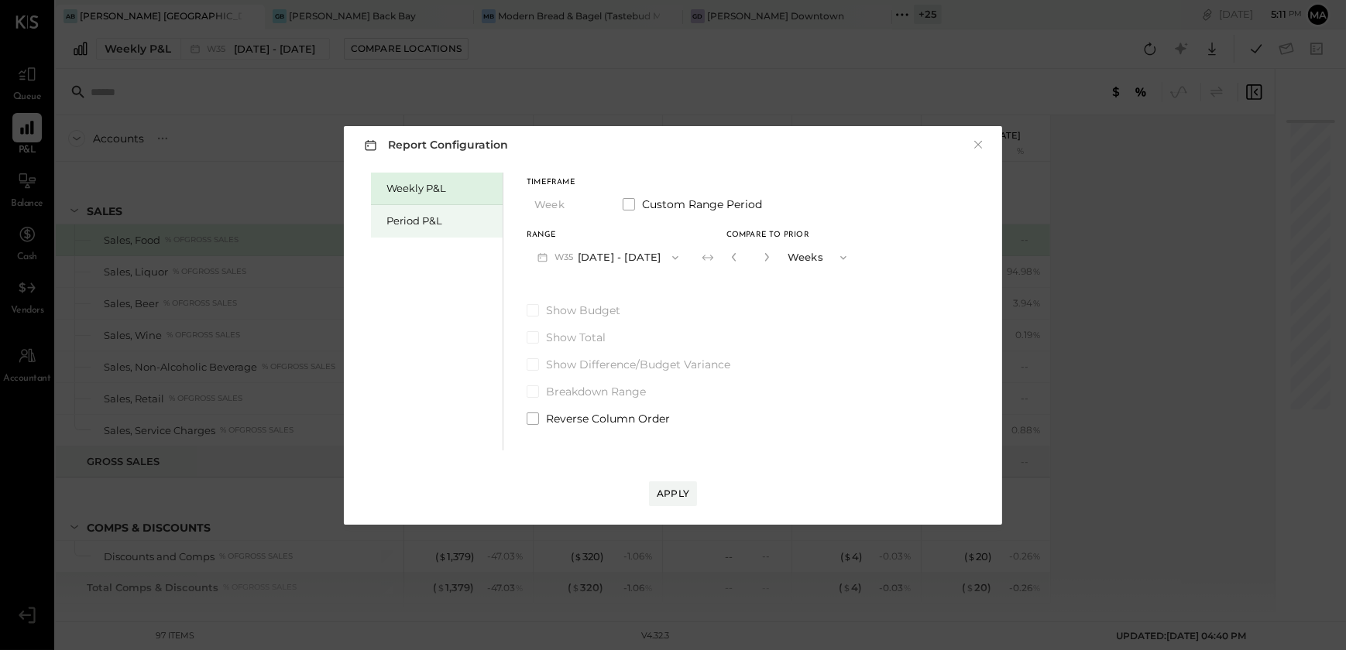
click at [388, 214] on div "Period P&L" at bounding box center [440, 221] width 108 height 15
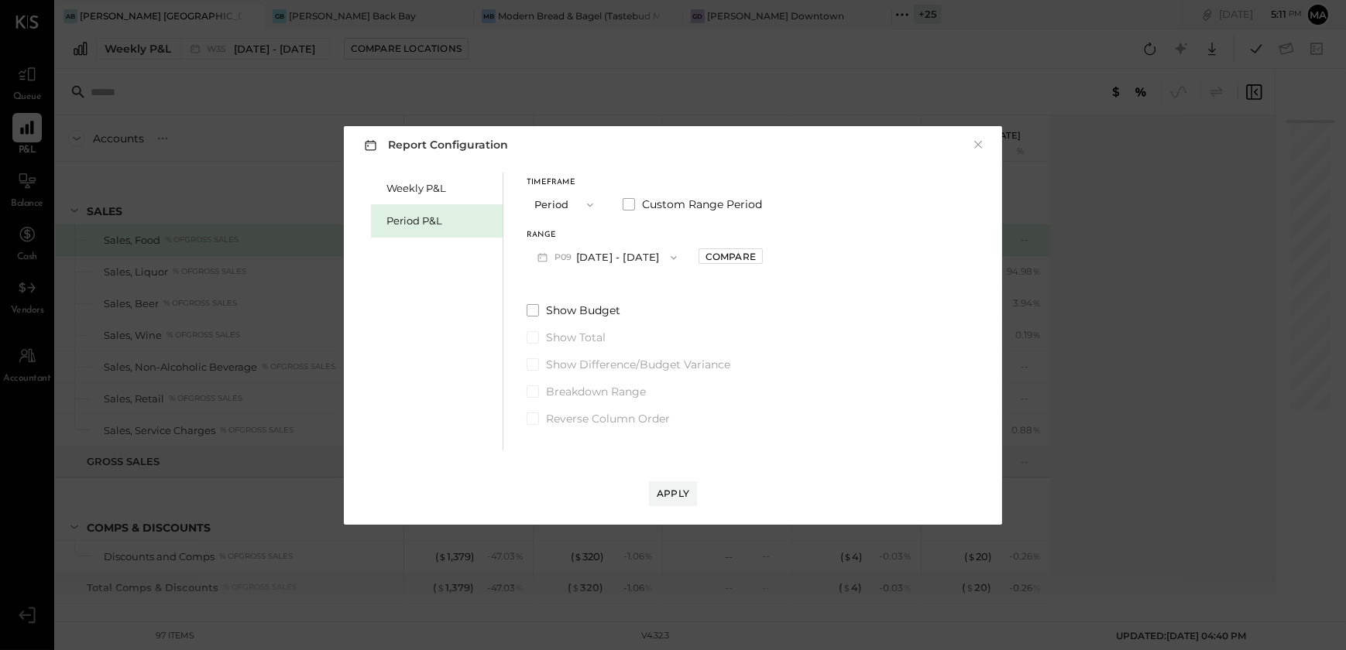
click at [627, 252] on button "P09 [DATE] - [DATE]" at bounding box center [607, 257] width 161 height 29
click at [637, 294] on span "[DATE] - [DATE]" at bounding box center [600, 291] width 74 height 13
click at [687, 492] on div "Apply" at bounding box center [673, 493] width 33 height 13
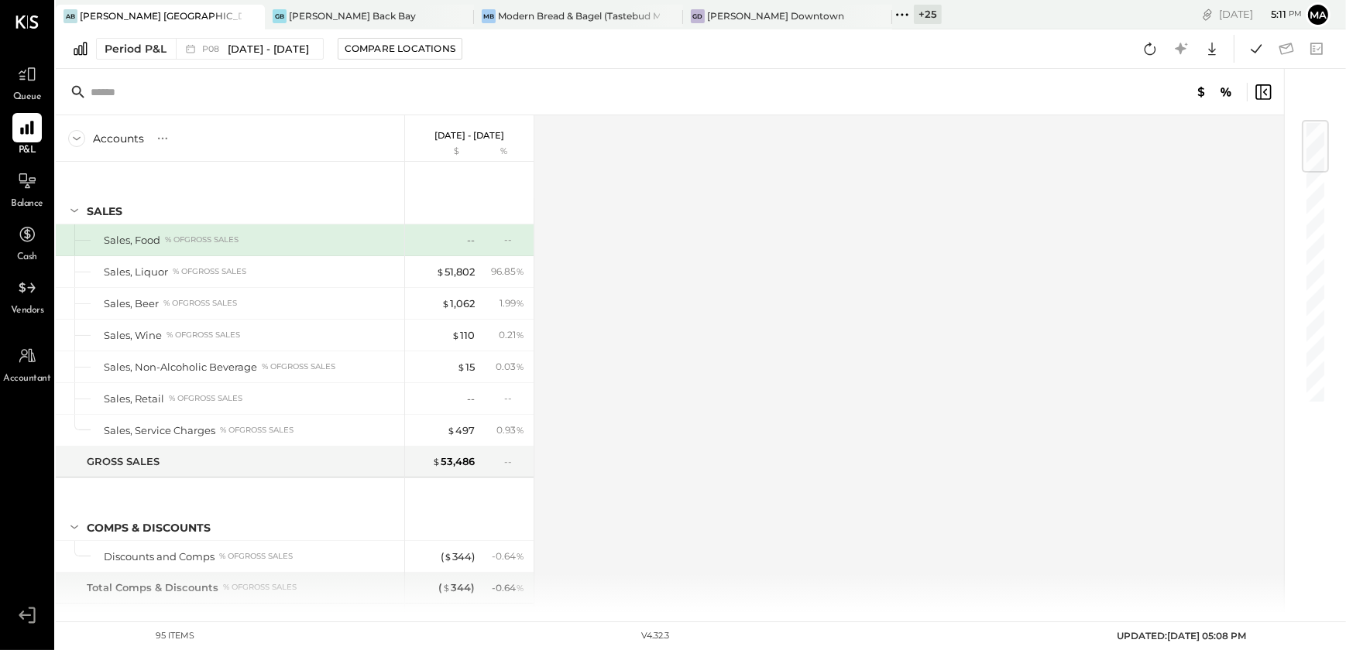
drag, startPoint x: 805, startPoint y: 470, endPoint x: 813, endPoint y: 475, distance: 9.5
click at [812, 474] on div "Accounts S % GL [DATE] - [DATE] $ % SALES Sales, Food % of GROSS SALES Sales, L…" at bounding box center [671, 363] width 1230 height 497
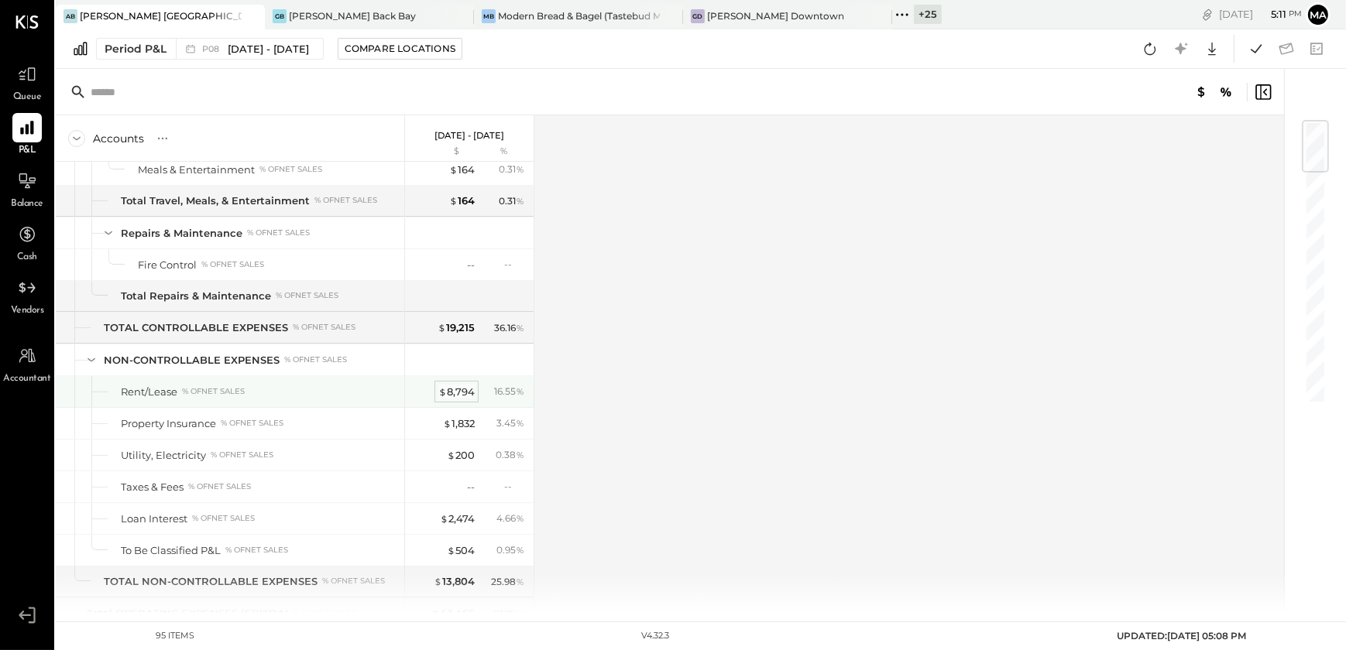
click at [464, 386] on div "$ 8,794" at bounding box center [456, 392] width 36 height 15
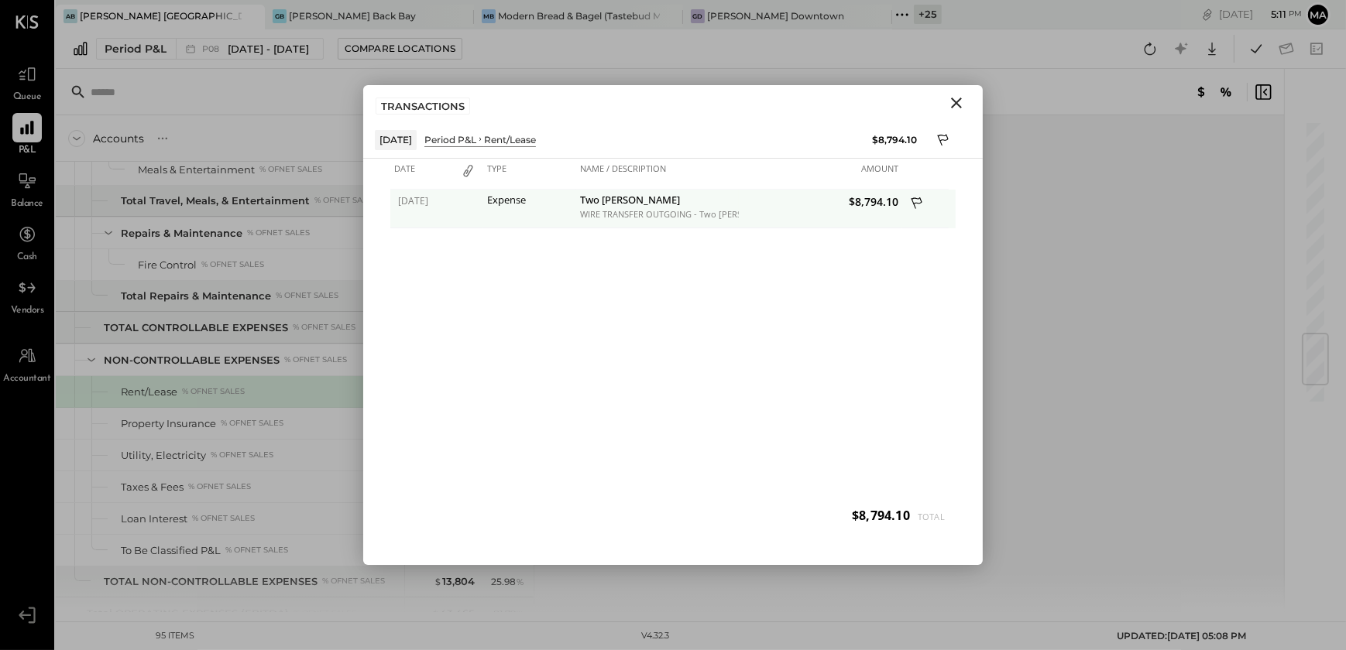
click at [919, 200] on icon at bounding box center [918, 204] width 14 height 19
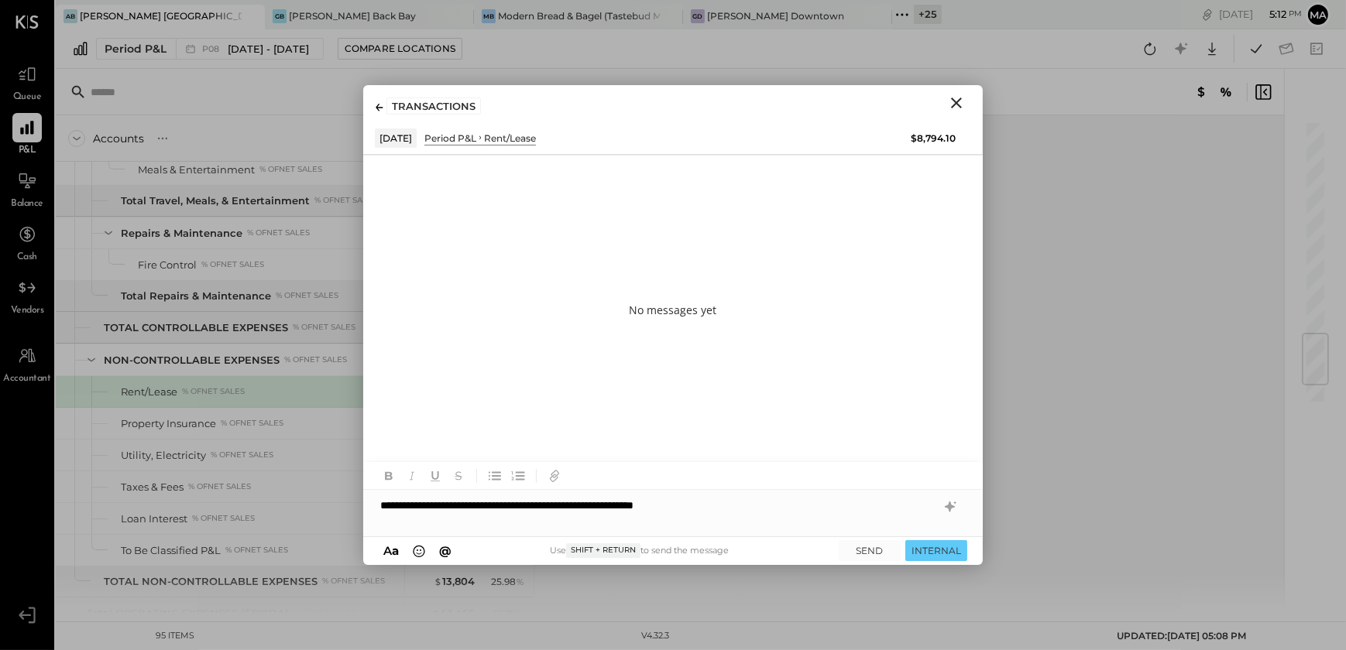
click at [712, 497] on div "**********" at bounding box center [672, 505] width 619 height 31
drag, startPoint x: 910, startPoint y: 551, endPoint x: 863, endPoint y: 550, distance: 47.2
click at [863, 556] on div "SEND INTERNAL" at bounding box center [903, 551] width 129 height 21
click at [863, 550] on button "SEND" at bounding box center [870, 551] width 62 height 21
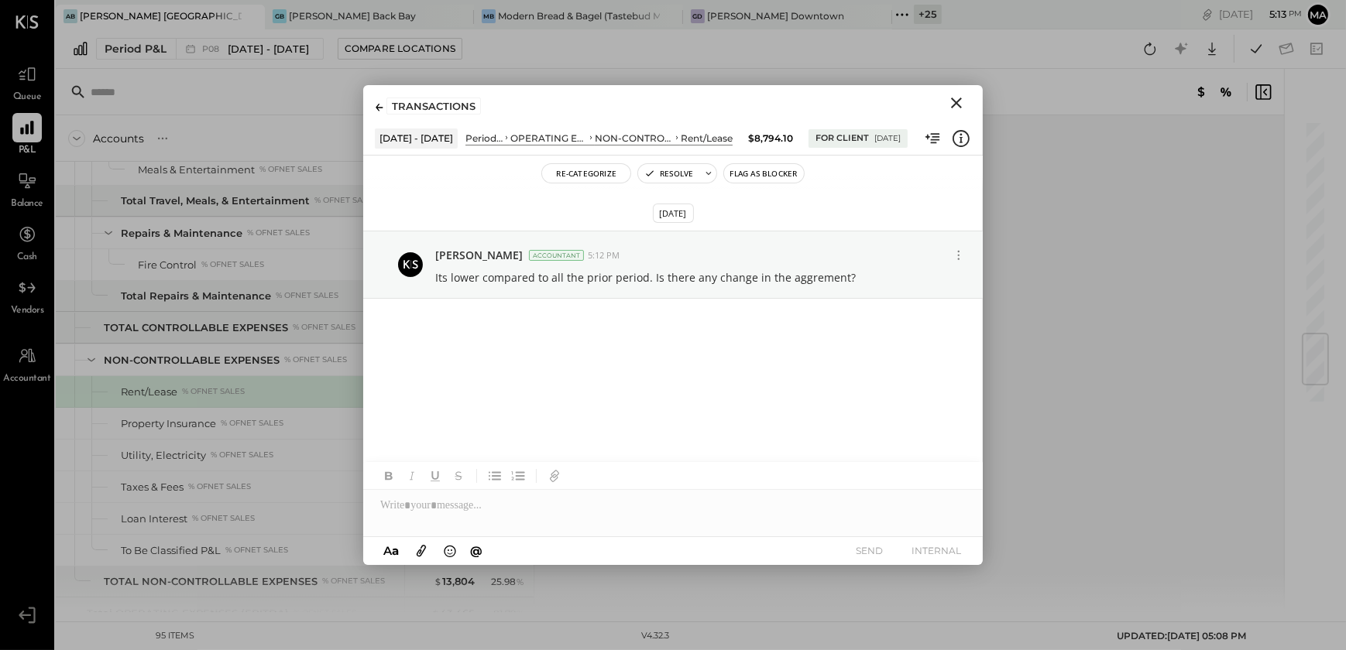
click at [1306, 527] on div at bounding box center [1307, 341] width 46 height 544
click at [958, 107] on icon "Close" at bounding box center [956, 103] width 19 height 19
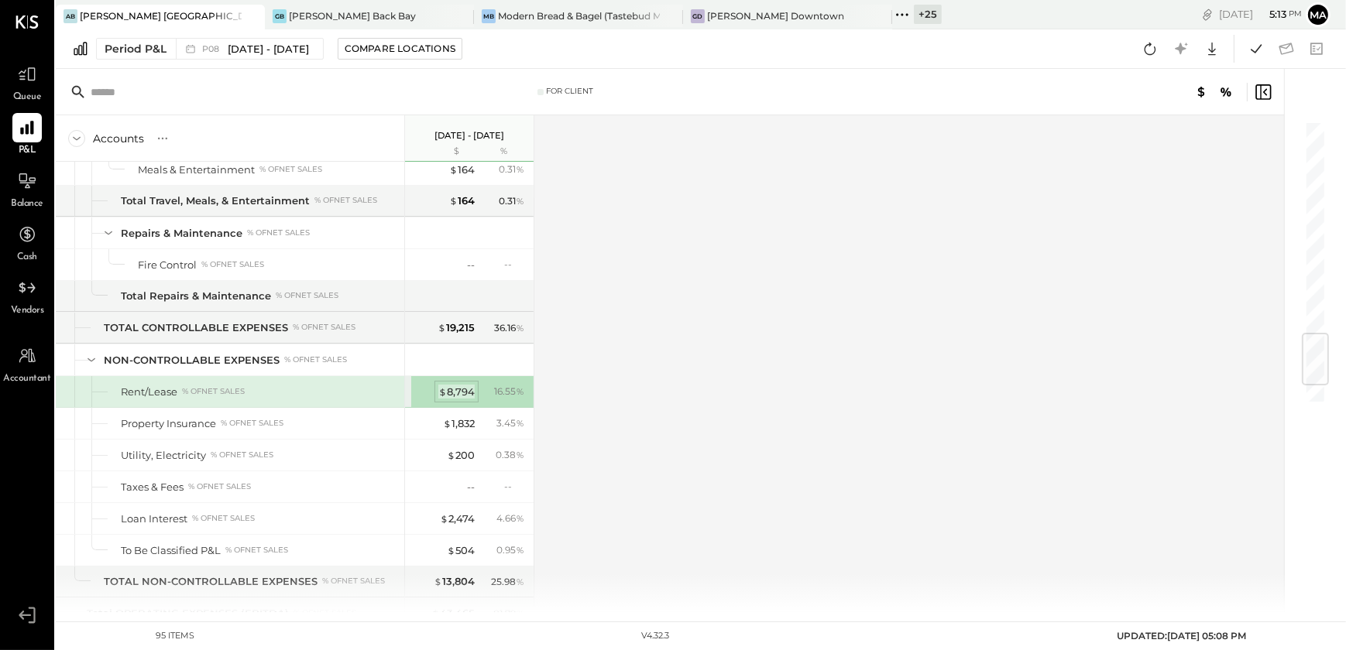
click at [465, 393] on div "$ 8,794" at bounding box center [456, 392] width 36 height 15
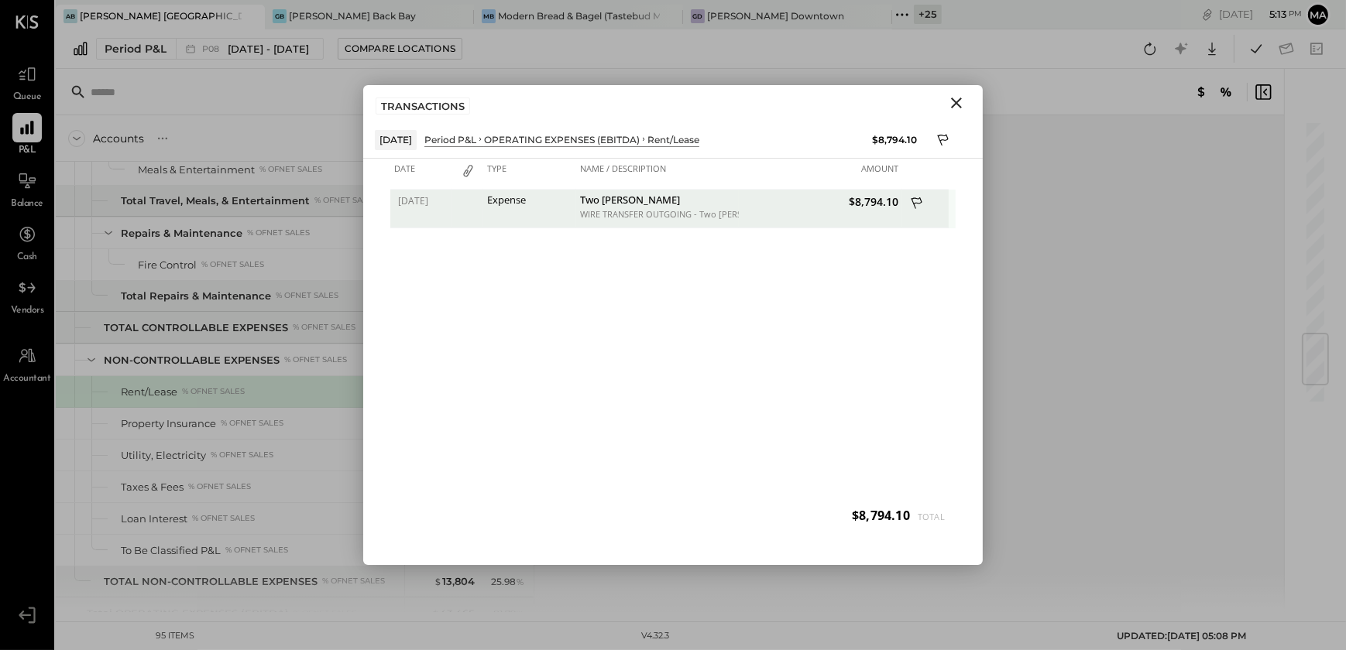
click at [911, 202] on icon at bounding box center [918, 204] width 14 height 19
